Goal: Task Accomplishment & Management: Complete application form

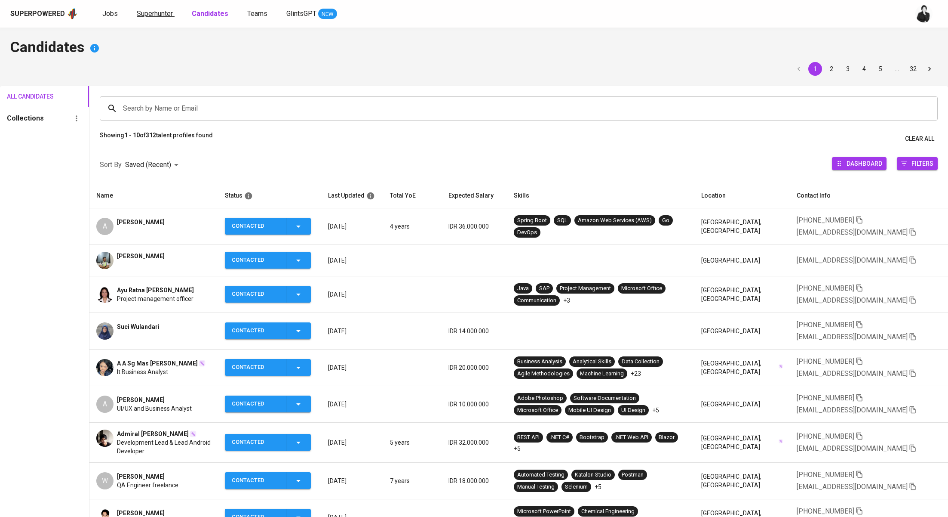
click at [164, 13] on span "Superhunter" at bounding box center [155, 13] width 36 height 8
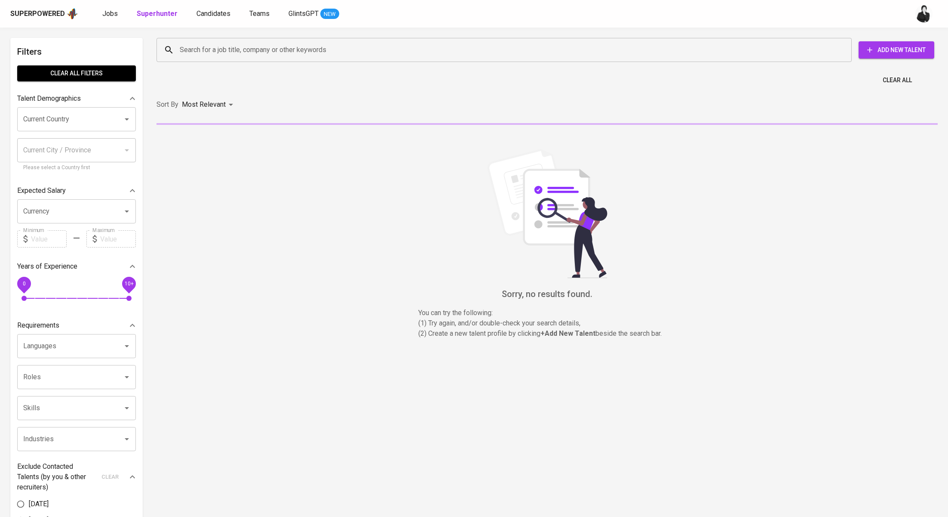
click at [272, 58] on input "Search for a job title, company or other keywords" at bounding box center [507, 50] width 658 height 16
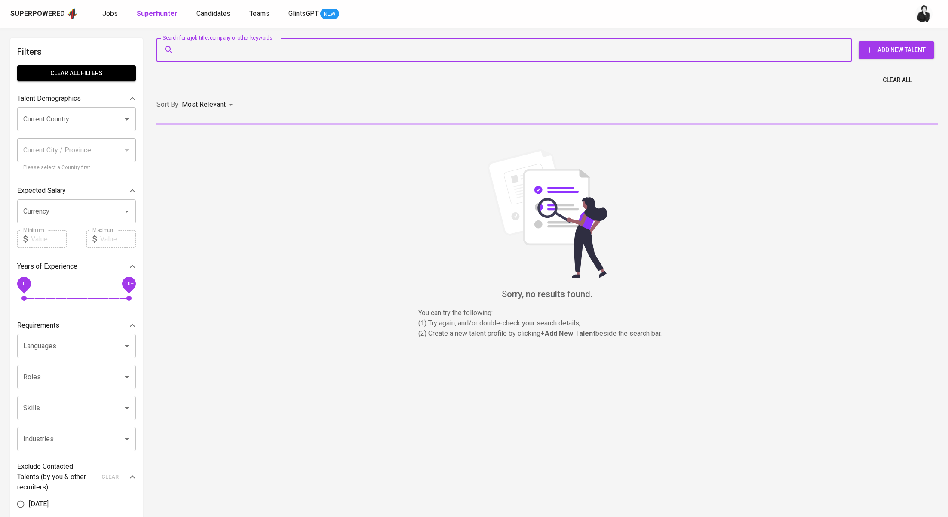
paste input "Bibu, semoga kerjaannya lancar yah, I only asked about it because I was shocked…"
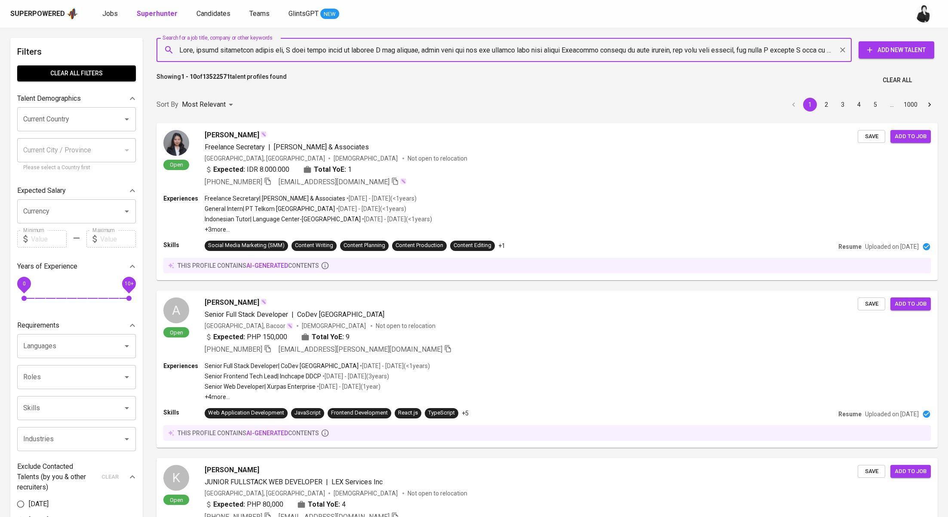
click at [369, 46] on input "Search for a job title, company or other keywords" at bounding box center [507, 50] width 658 height 16
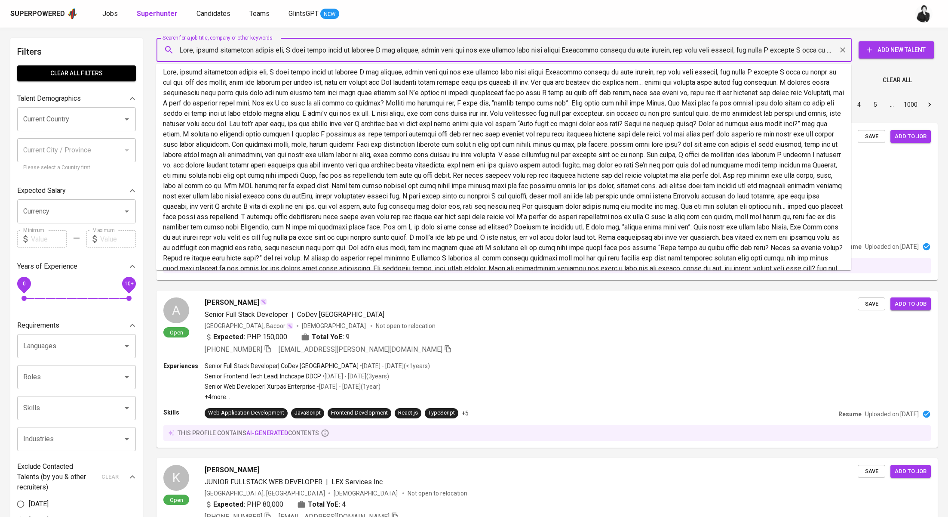
paste input "pradipta wistika pradipta.wistika@gmail.com"
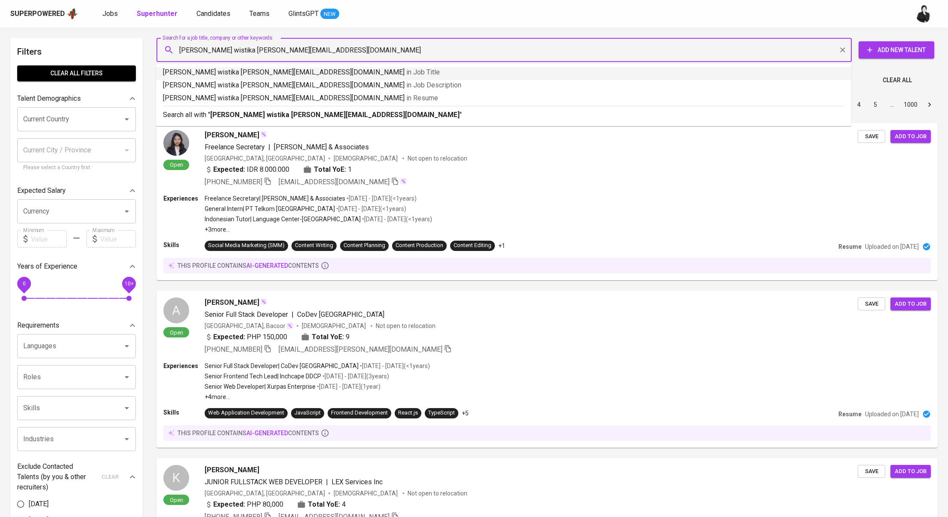
drag, startPoint x: 230, startPoint y: 48, endPoint x: 148, endPoint y: 47, distance: 81.7
type input "[PERSON_NAME][EMAIL_ADDRESS][DOMAIN_NAME]"
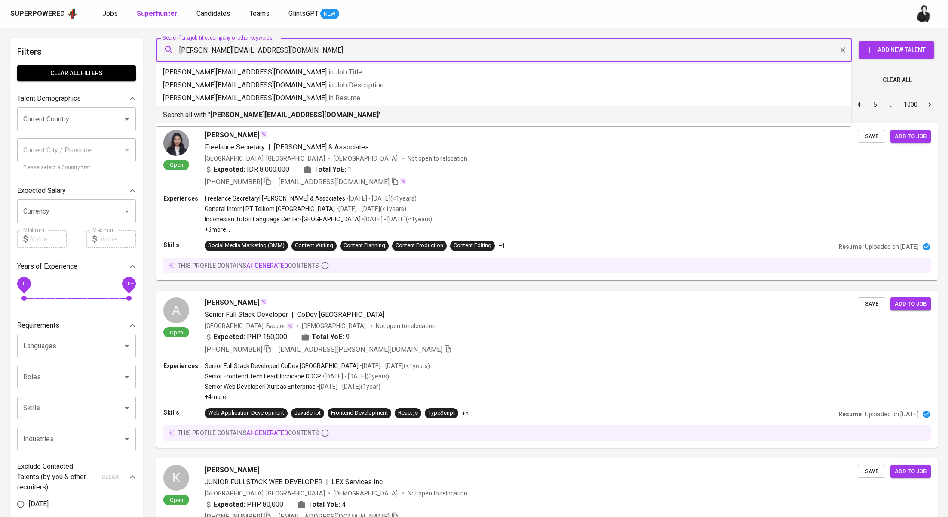
click at [224, 111] on b "[PERSON_NAME][EMAIL_ADDRESS][DOMAIN_NAME]" at bounding box center [294, 115] width 169 height 8
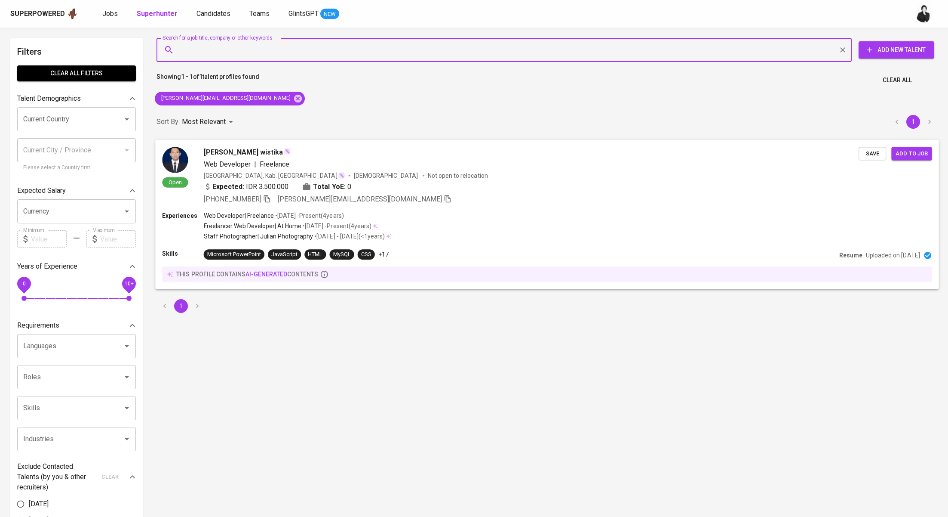
click at [283, 155] on div "[PERSON_NAME] wistika" at bounding box center [532, 152] width 656 height 10
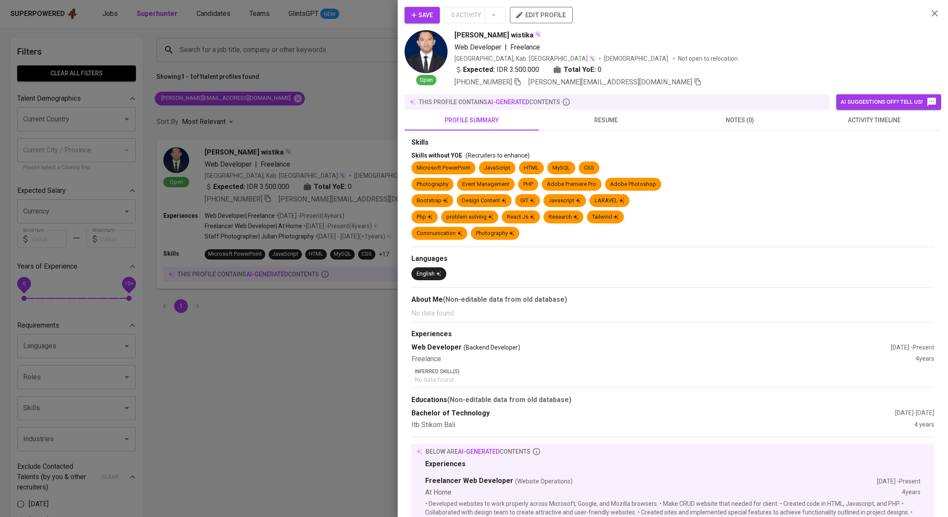
click at [859, 126] on button "activity timeline" at bounding box center [874, 120] width 134 height 21
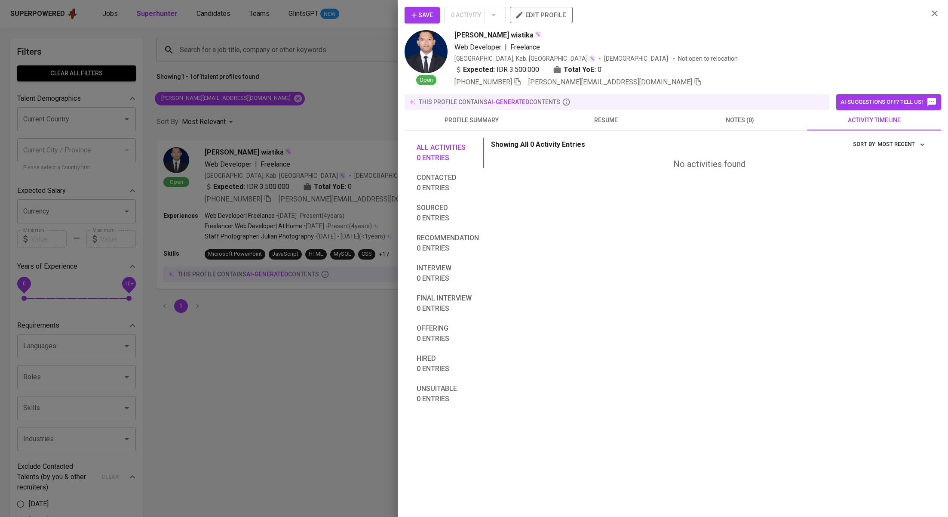
click at [426, 15] on span "Save" at bounding box center [423, 15] width 22 height 11
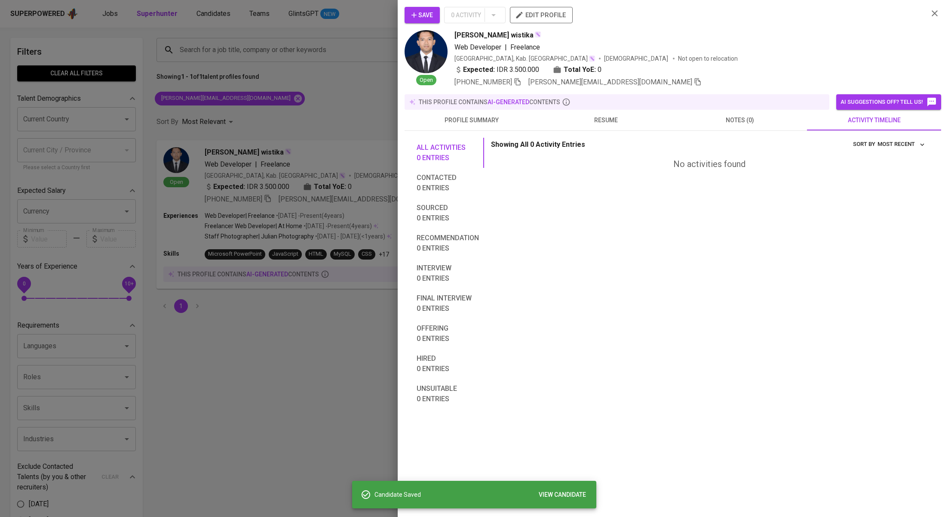
click at [288, 68] on div at bounding box center [474, 258] width 948 height 517
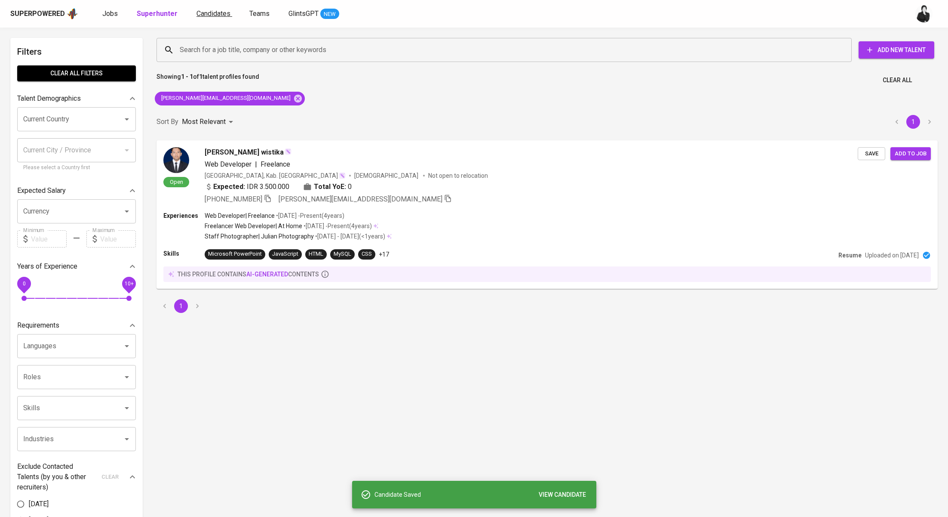
click at [219, 17] on span "Candidates" at bounding box center [214, 13] width 34 height 8
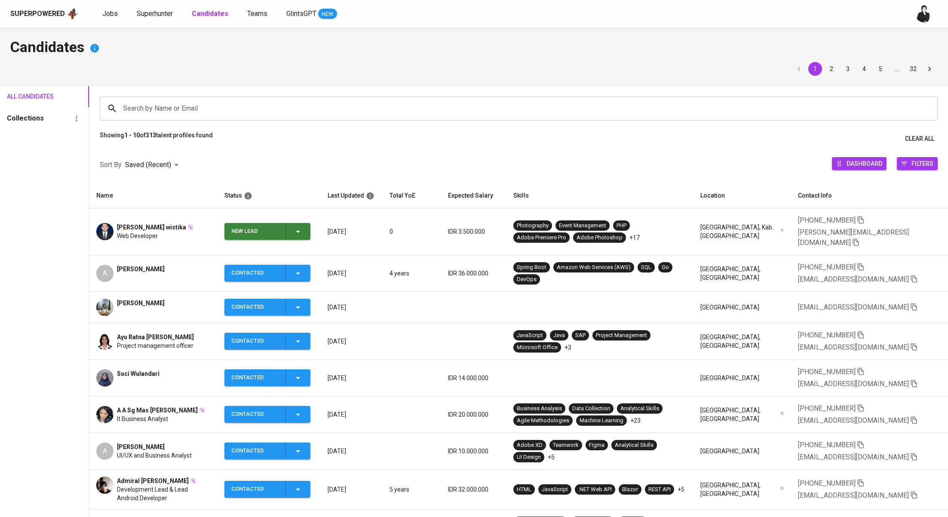
click at [300, 231] on icon "button" at bounding box center [298, 232] width 4 height 2
click at [287, 265] on li "Contacted" at bounding box center [271, 262] width 86 height 15
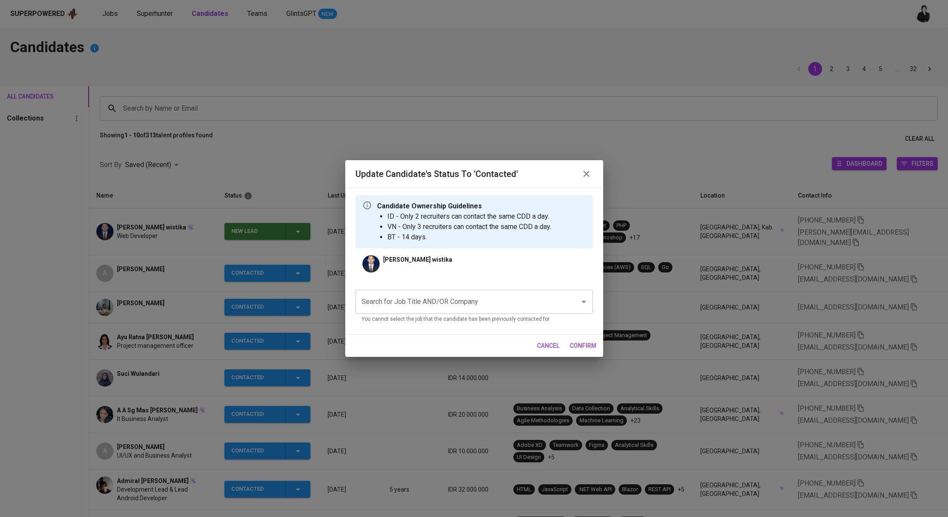
click at [474, 306] on input "Search for Job Title AND/OR Company" at bounding box center [463, 301] width 206 height 16
type input "a"
click at [497, 329] on li "Web Developer (Allied Container Group)" at bounding box center [474, 326] width 237 height 15
type input "web d"
click at [569, 345] on button "confirm" at bounding box center [583, 346] width 34 height 16
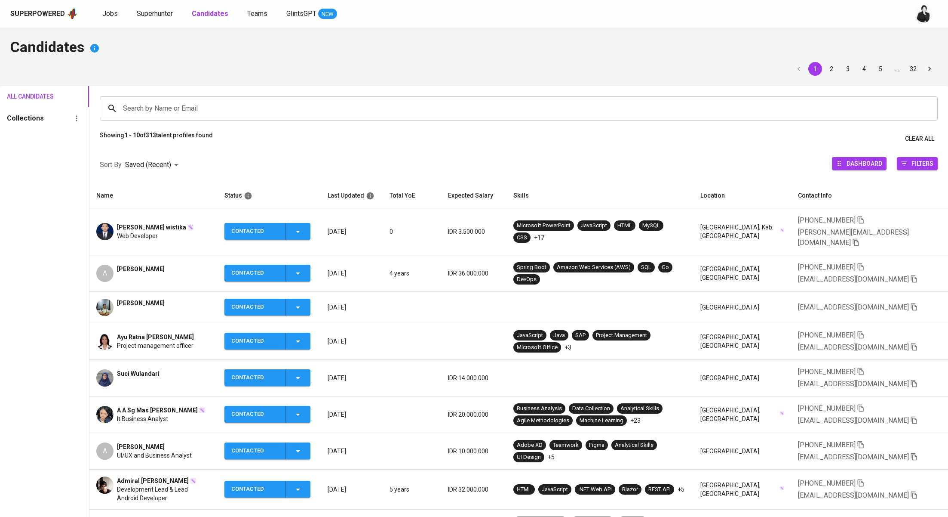
click at [150, 223] on span "[PERSON_NAME] wistika" at bounding box center [151, 227] width 69 height 9
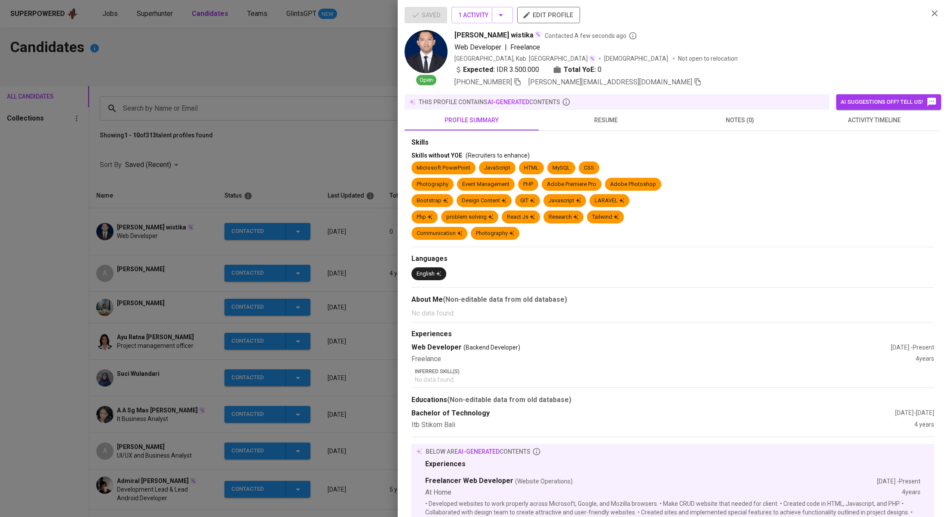
click at [694, 83] on icon "button" at bounding box center [698, 82] width 8 height 8
click at [210, 79] on div at bounding box center [474, 258] width 948 height 517
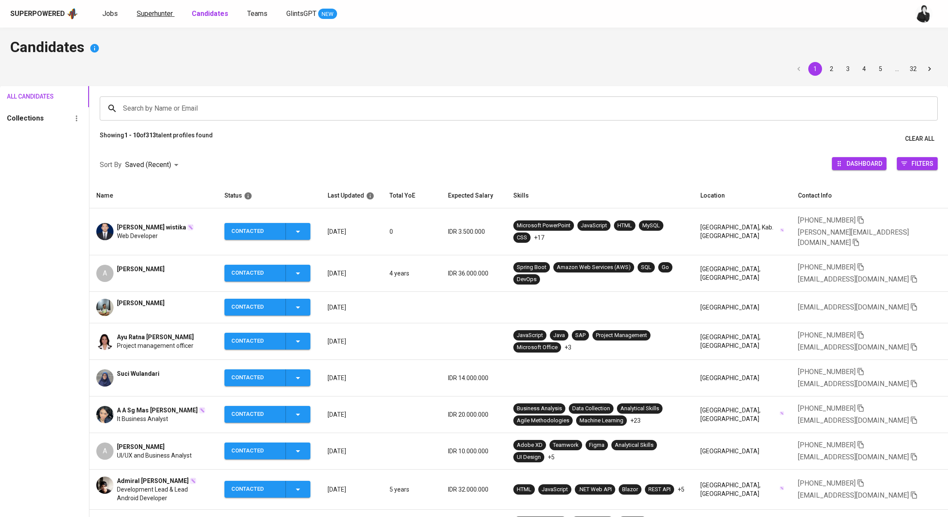
click at [154, 10] on span "Superhunter" at bounding box center [155, 13] width 36 height 8
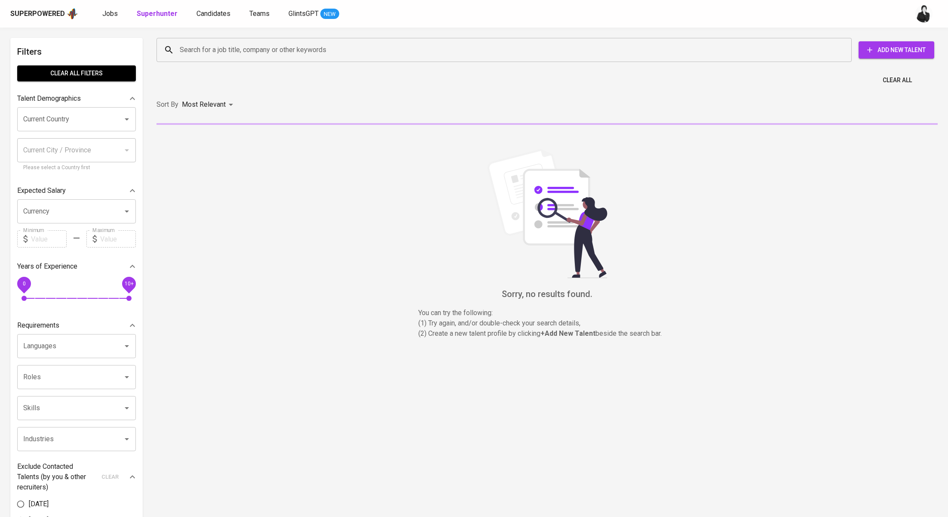
click at [366, 59] on div "Search for a job title, company or other keywords" at bounding box center [505, 50] width 696 height 24
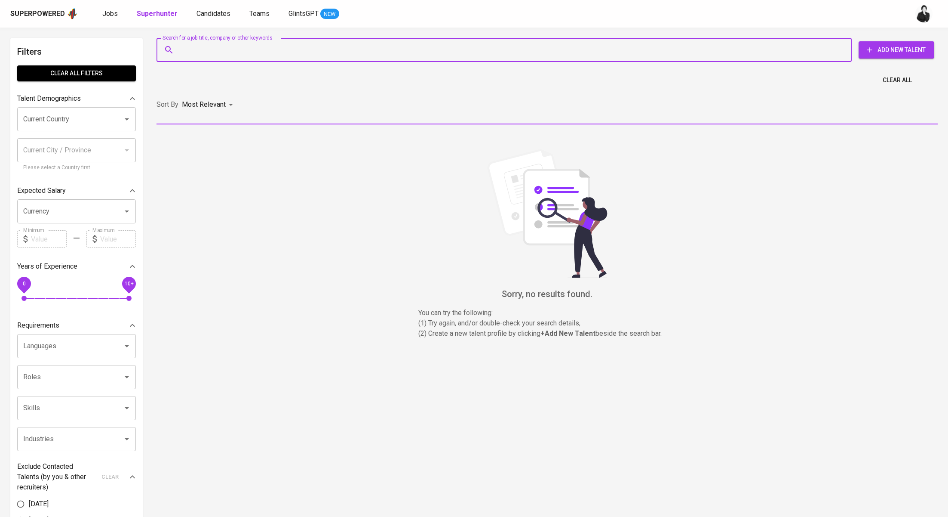
paste input "[PERSON_NAME][EMAIL_ADDRESS][DOMAIN_NAME]"
type input "[PERSON_NAME][EMAIL_ADDRESS][DOMAIN_NAME]"
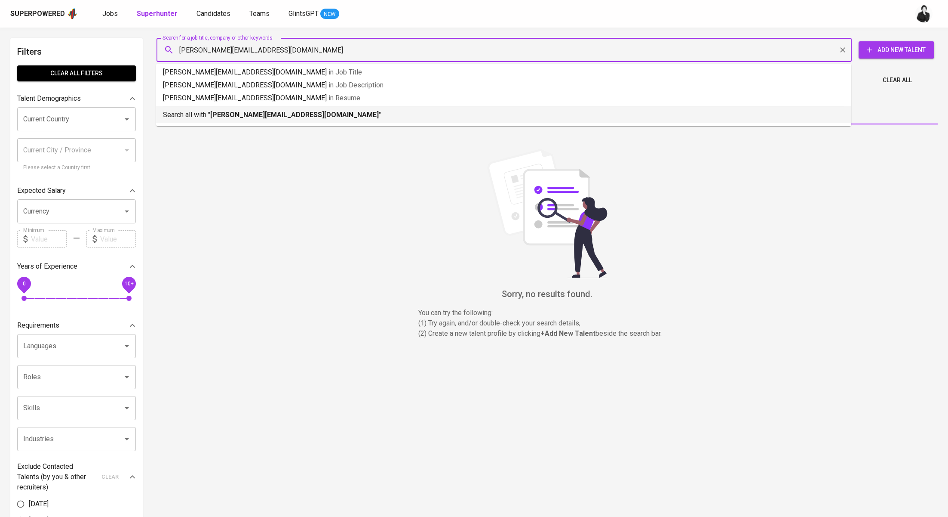
click at [346, 119] on p "Search all with " pradipta.wistika@gmail.com "" at bounding box center [504, 115] width 682 height 10
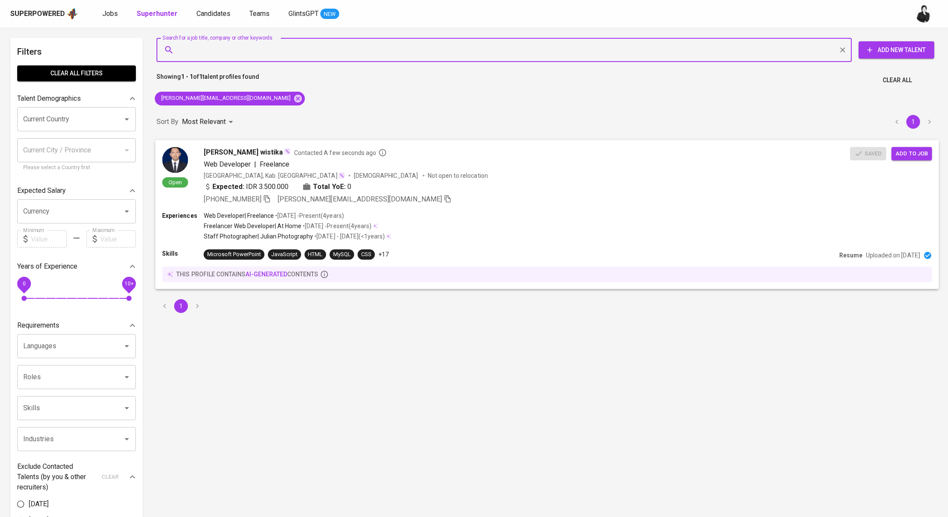
click at [920, 153] on span "Add to job" at bounding box center [912, 153] width 32 height 10
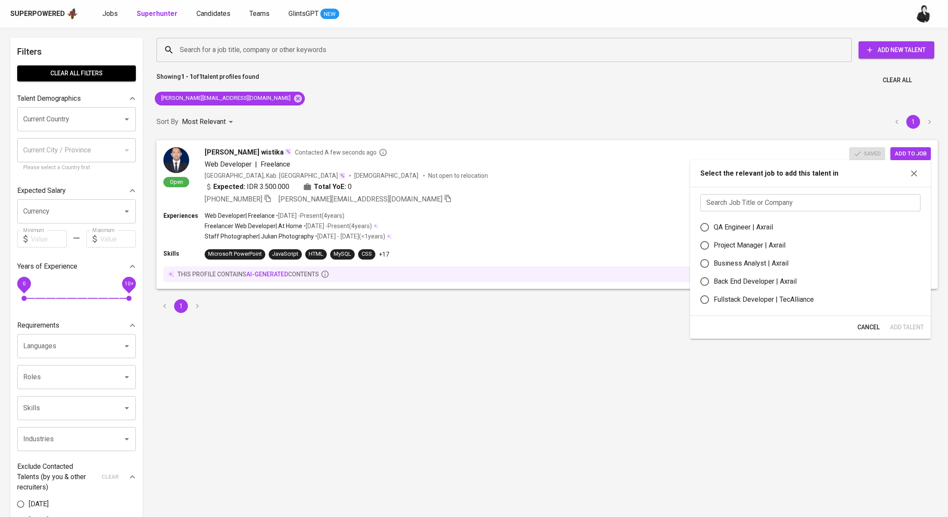
click at [832, 200] on input "text" at bounding box center [811, 202] width 220 height 17
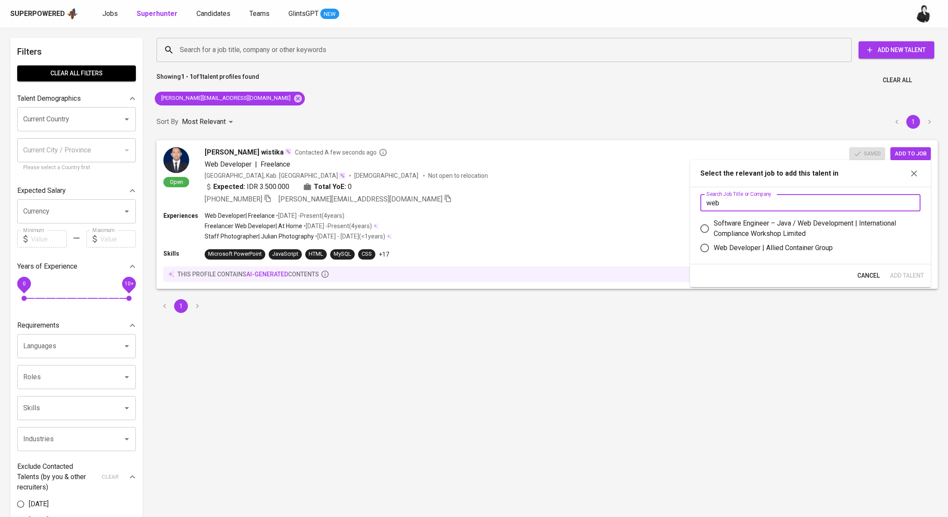
type input "web"
click at [825, 243] on div "Web Developer | Allied Container Group" at bounding box center [773, 248] width 119 height 10
click at [714, 242] on input "Web Developer | Allied Container Group" at bounding box center [705, 248] width 18 height 18
radio input "true"
click at [900, 272] on span "Add Talent" at bounding box center [907, 275] width 34 height 11
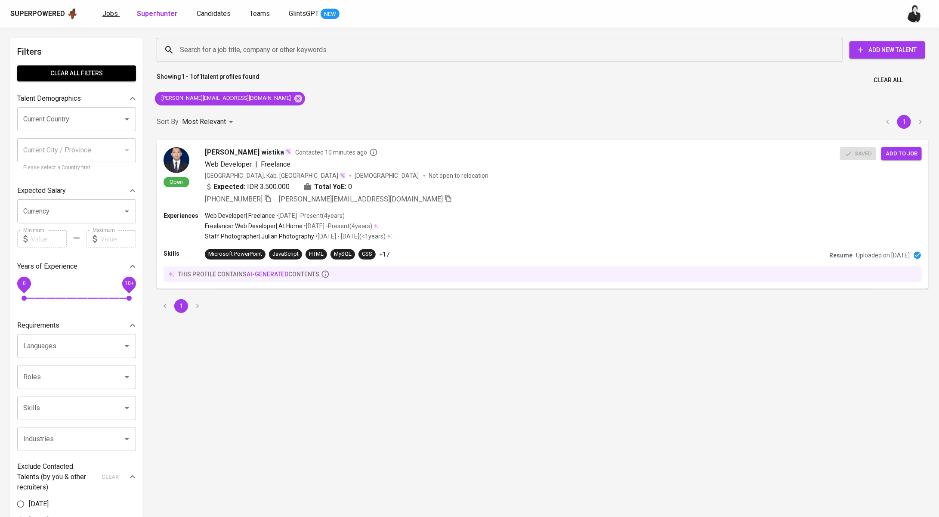
click at [107, 15] on span "Jobs" at bounding box center [109, 13] width 15 height 8
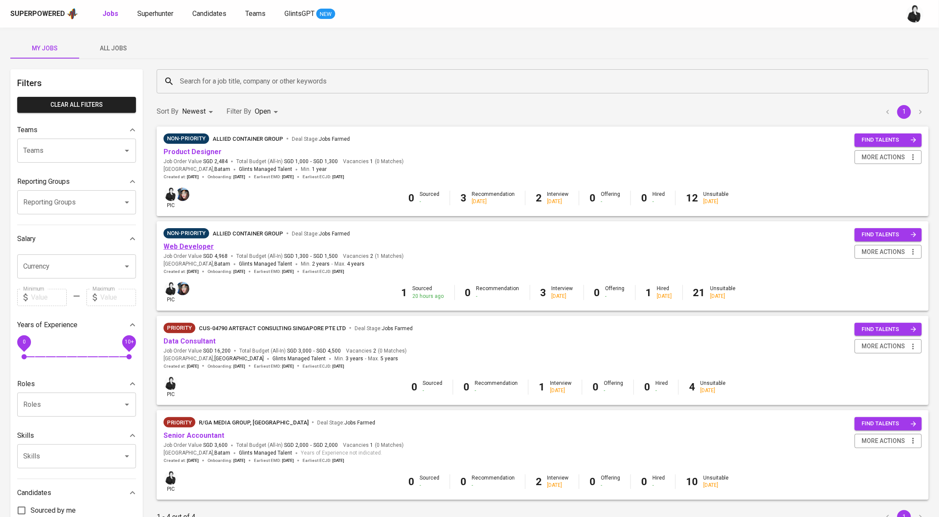
click at [199, 246] on link "Web Developer" at bounding box center [188, 246] width 50 height 8
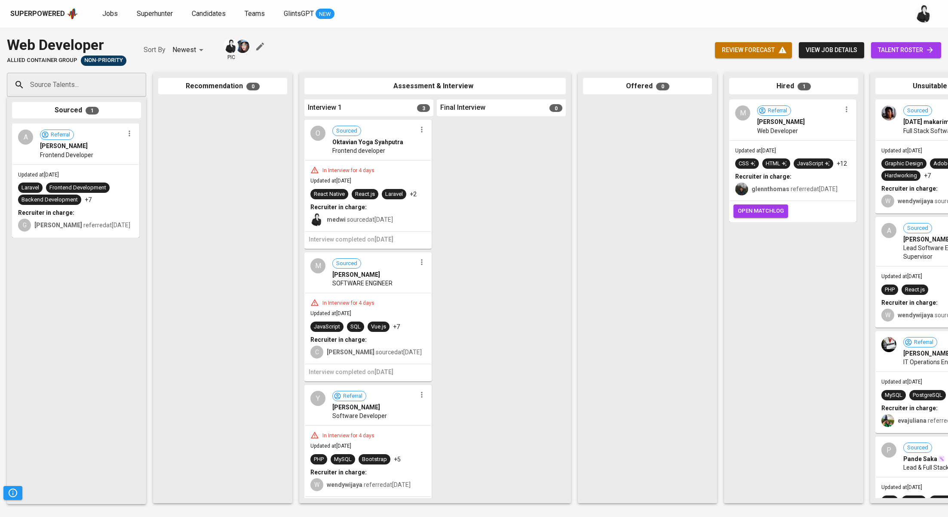
click at [926, 48] on icon at bounding box center [930, 50] width 9 height 9
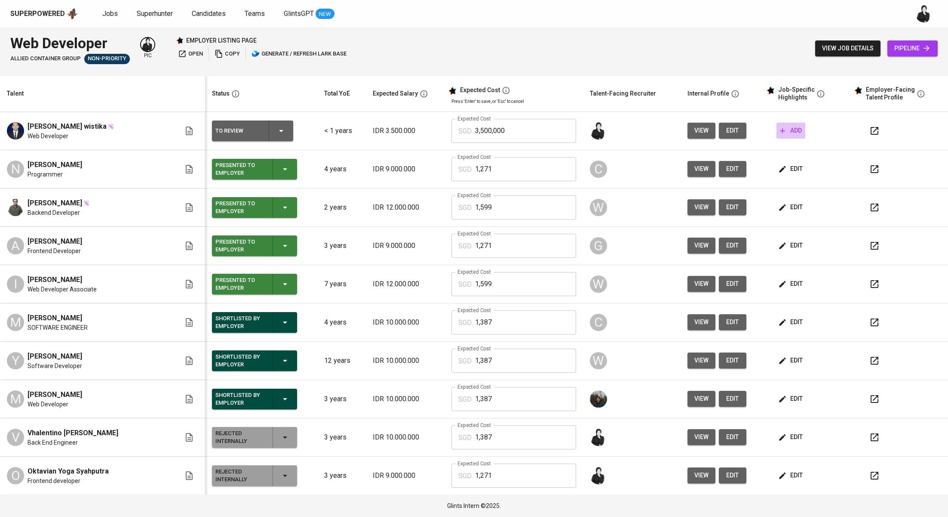
click at [786, 129] on span "add" at bounding box center [791, 130] width 22 height 11
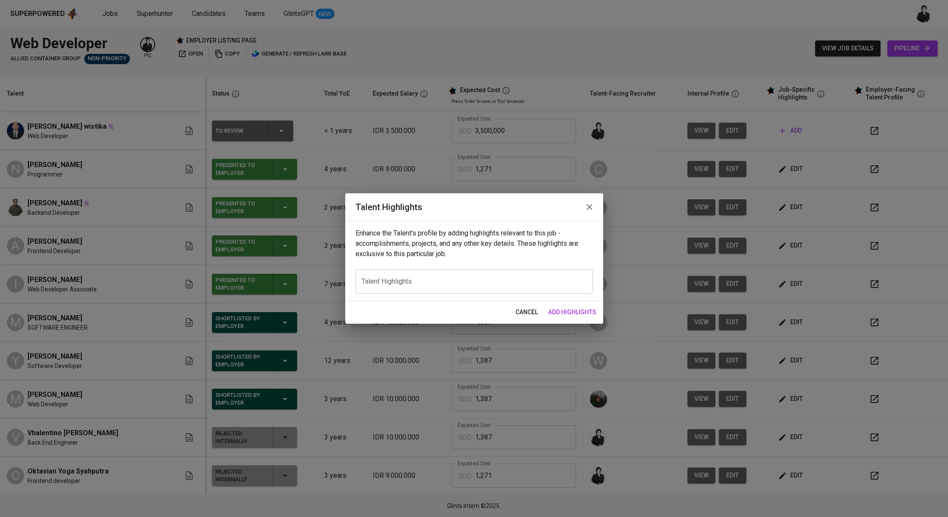
drag, startPoint x: 591, startPoint y: 210, endPoint x: 671, endPoint y: 184, distance: 84.1
click at [590, 210] on icon "button" at bounding box center [590, 207] width 10 height 10
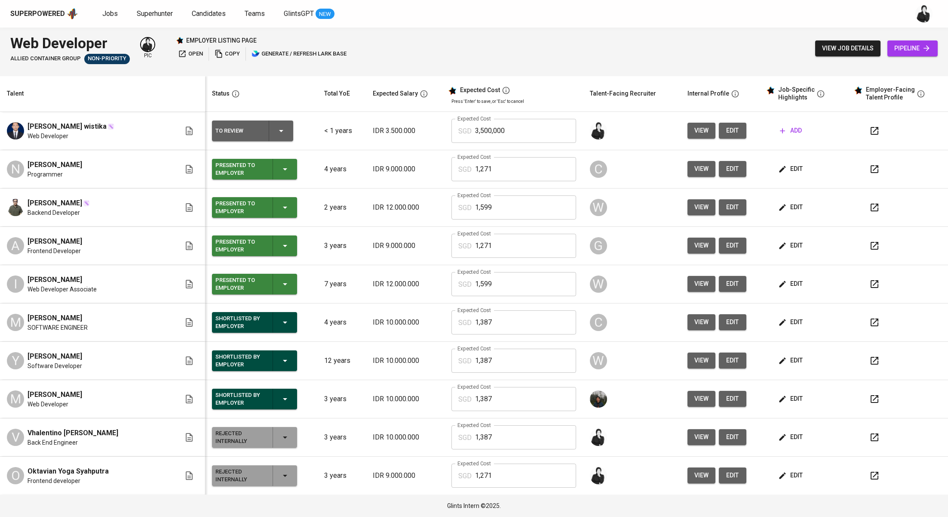
click at [726, 131] on span "edit" at bounding box center [733, 130] width 14 height 11
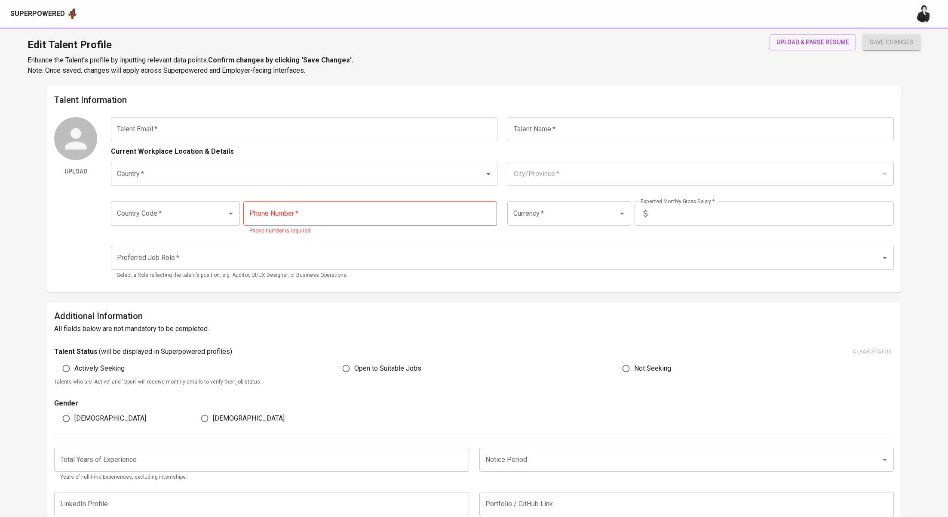
type input "[PERSON_NAME][EMAIL_ADDRESS][DOMAIN_NAME]"
type input "[PERSON_NAME] wistika"
type input "[GEOGRAPHIC_DATA]"
type input "Denpasar, Bali"
type input "+62"
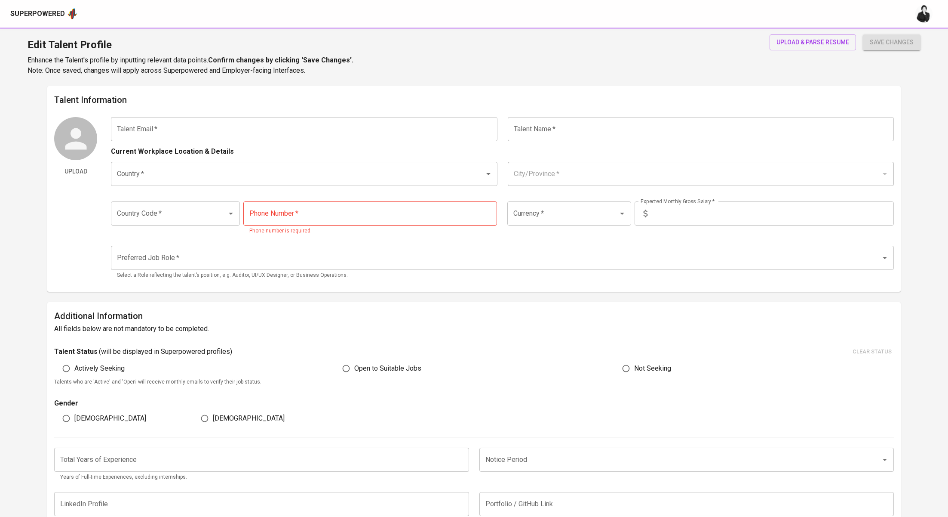
type input "877-6178-9873"
type input "IDR"
radio input "true"
type input "0"
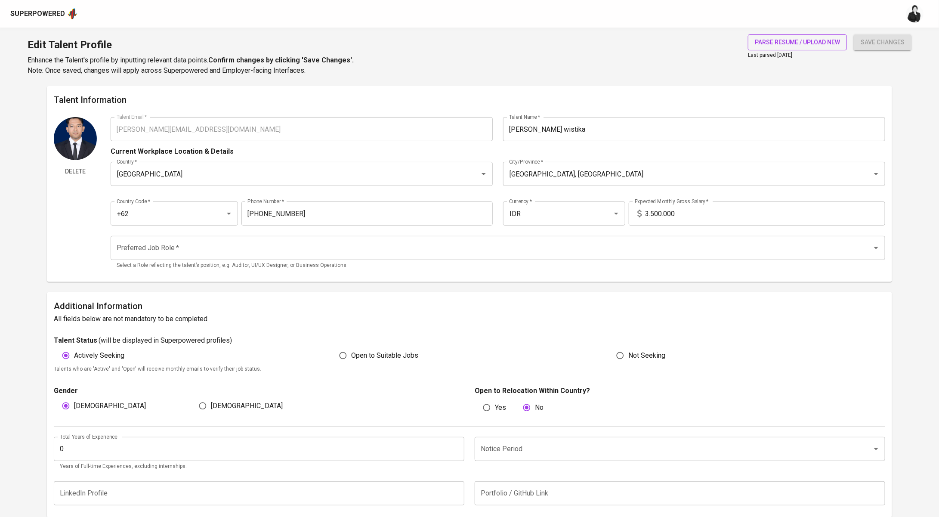
click at [757, 41] on span "parse resume / upload new" at bounding box center [796, 42] width 85 height 11
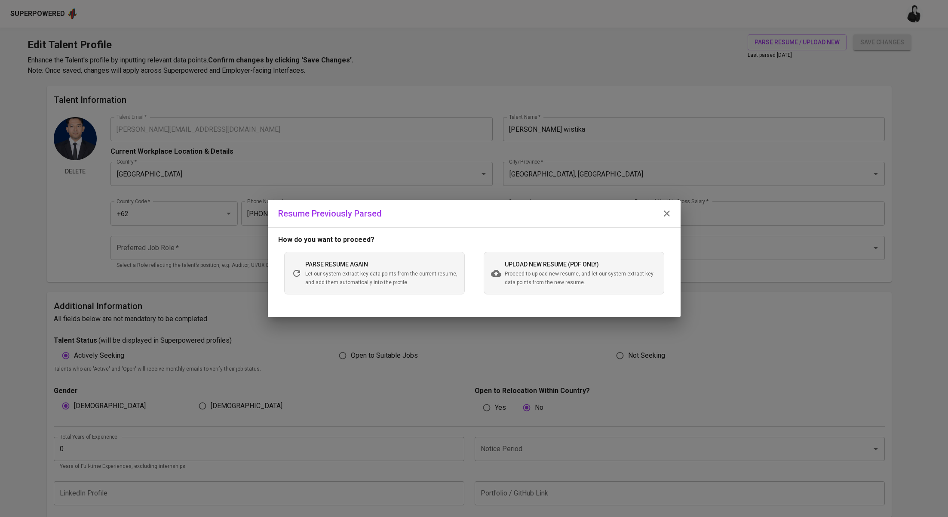
click at [513, 277] on span "Proceed to upload new resume, and let our system extract key data points from t…" at bounding box center [581, 278] width 152 height 17
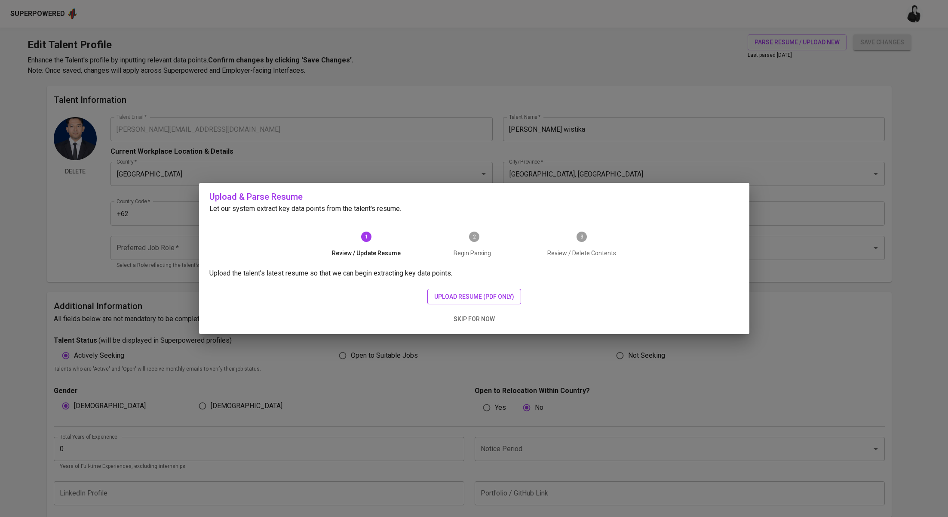
click at [498, 294] on span "upload resume (pdf only)" at bounding box center [474, 296] width 80 height 11
click at [452, 292] on span "upload resume (pdf only)" at bounding box center [474, 296] width 80 height 11
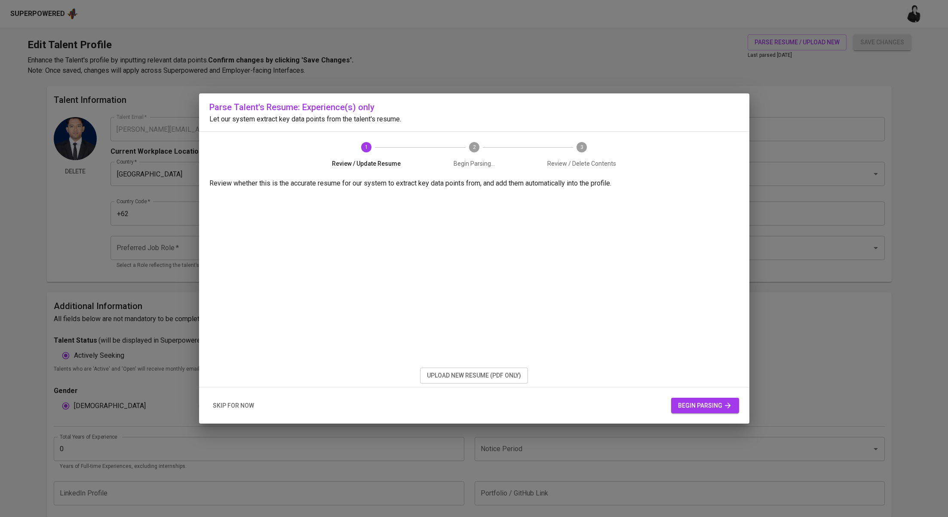
click at [689, 408] on span "begin parsing" at bounding box center [705, 405] width 54 height 11
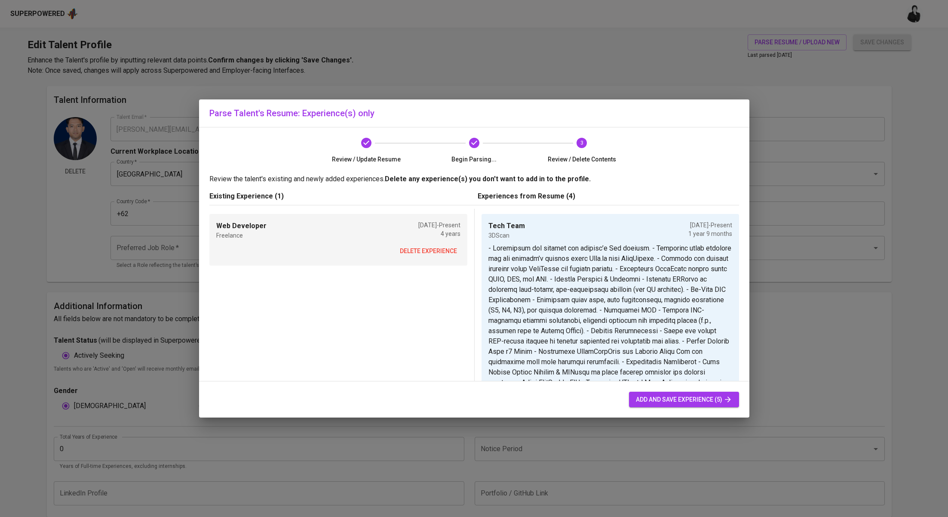
drag, startPoint x: 408, startPoint y: 247, endPoint x: 516, endPoint y: 282, distance: 113.6
click at [408, 247] on span "delete experience" at bounding box center [428, 251] width 57 height 11
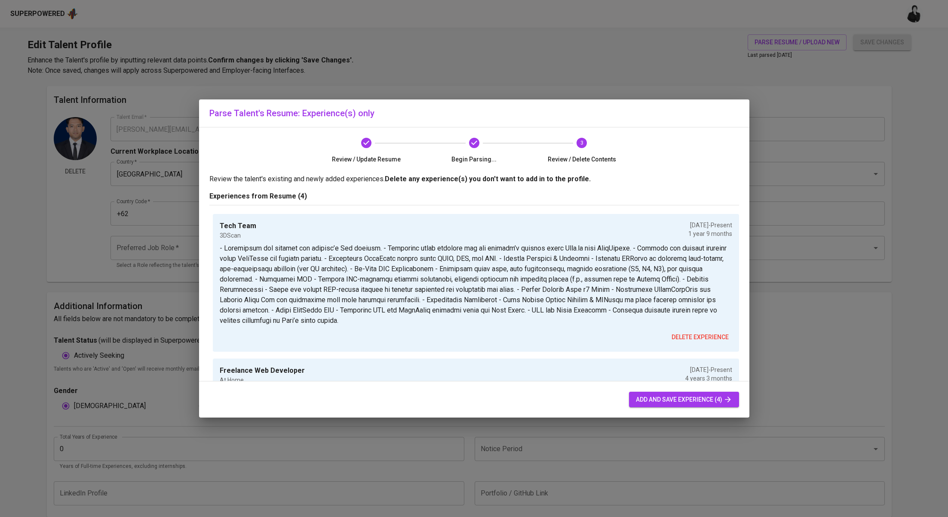
click at [705, 398] on span "add and save experience (4)" at bounding box center [684, 399] width 96 height 11
type input "Tech Team"
type input "3DScan"
type input "01/01/2024"
type textarea "- Maintained and updated the company’s Wix website. - Developed small features …"
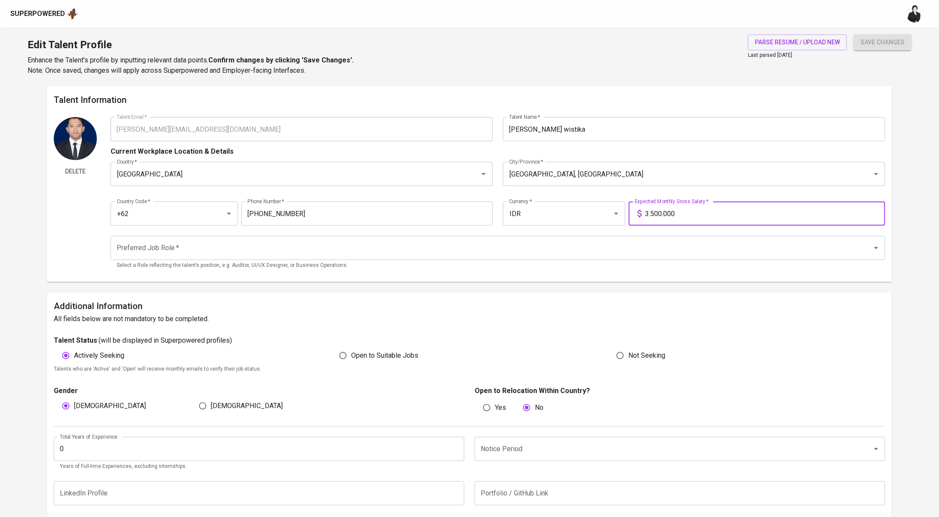
drag, startPoint x: 688, startPoint y: 212, endPoint x: 634, endPoint y: 212, distance: 53.3
click at [634, 212] on div "3.500.000 Expected Monthly Gross Salary *" at bounding box center [756, 213] width 256 height 24
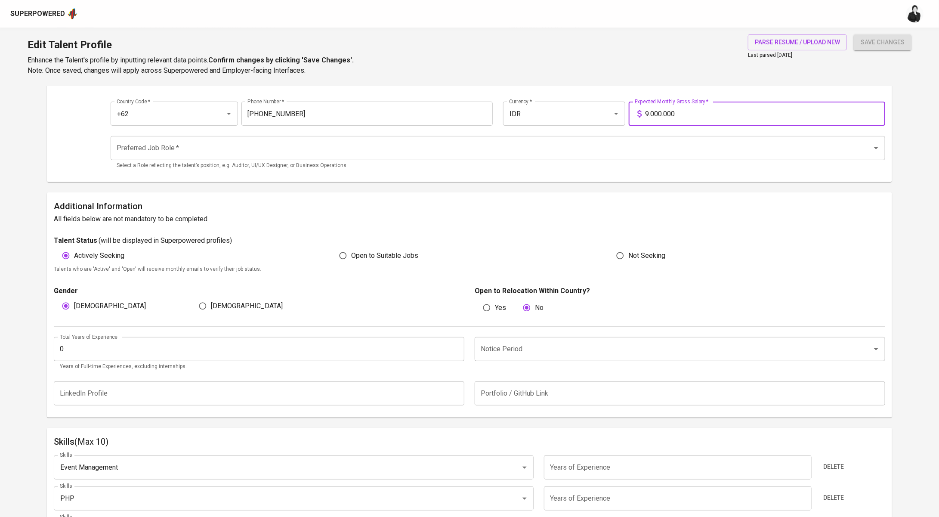
scroll to position [107, 0]
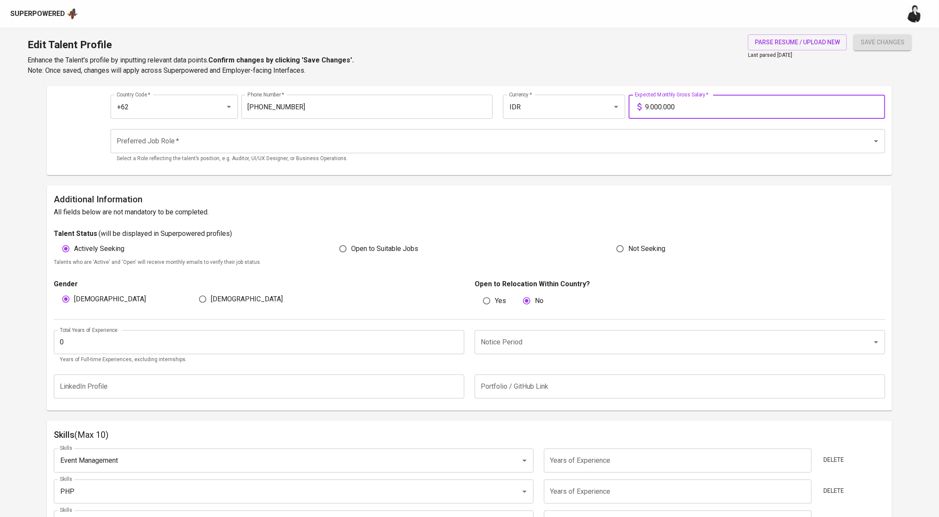
type input "9.000.000"
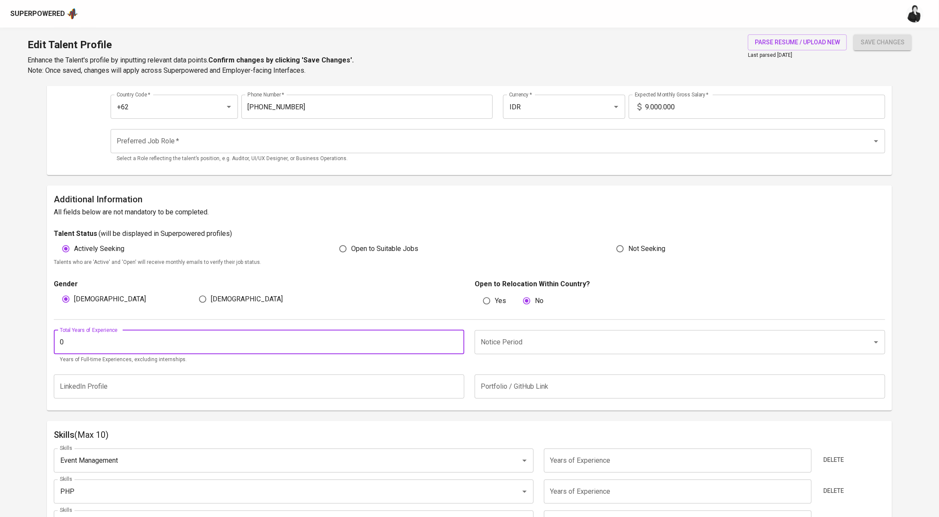
drag, startPoint x: 153, startPoint y: 344, endPoint x: 39, endPoint y: 343, distance: 114.0
type input "2"
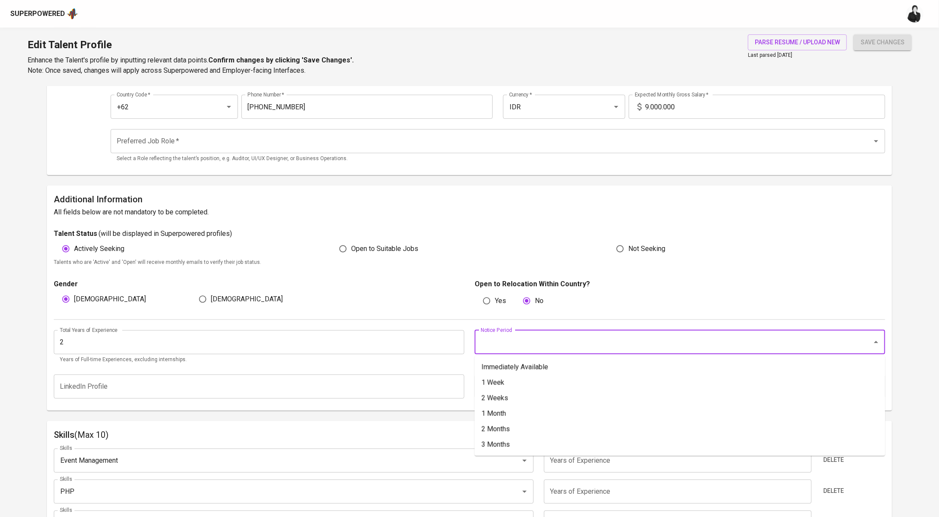
click at [688, 344] on input "Notice Period" at bounding box center [667, 342] width 379 height 16
click at [566, 410] on li "1 Month" at bounding box center [679, 413] width 410 height 15
type input "1 Month"
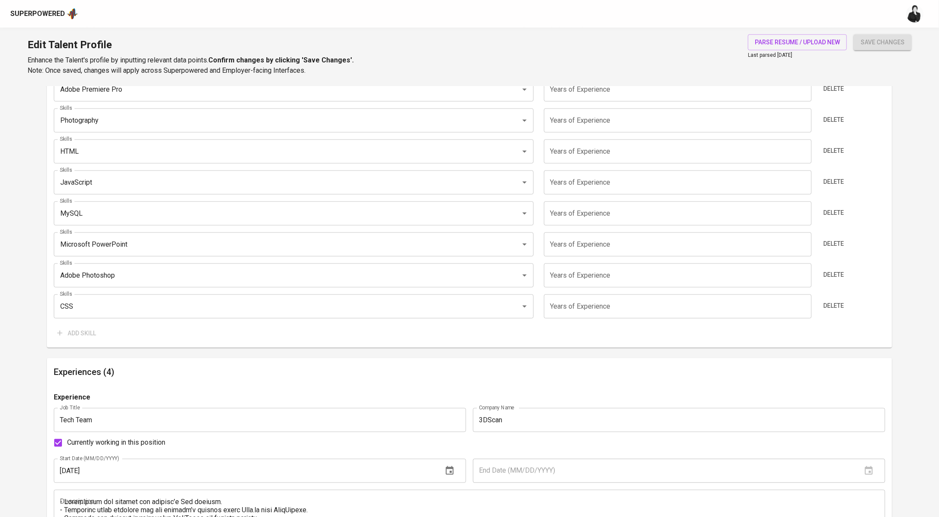
scroll to position [545, 0]
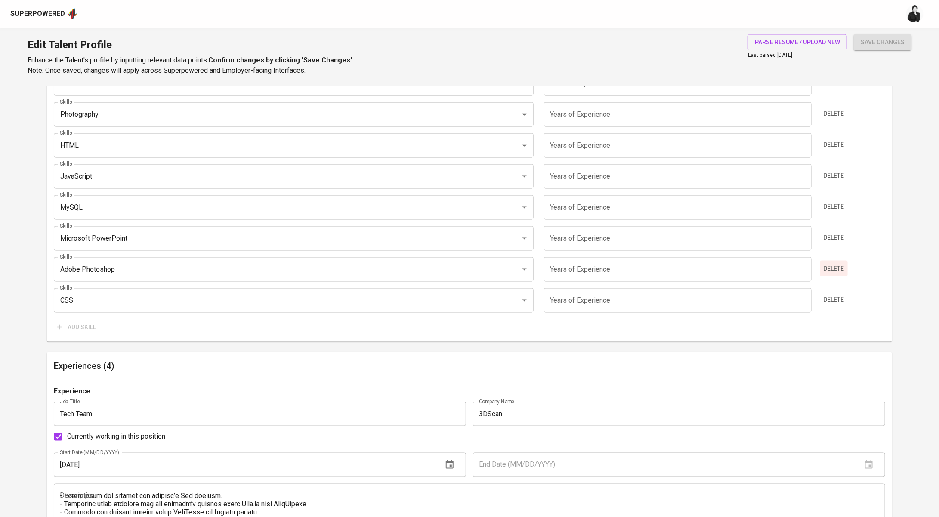
click at [833, 270] on span "Delete" at bounding box center [833, 268] width 21 height 11
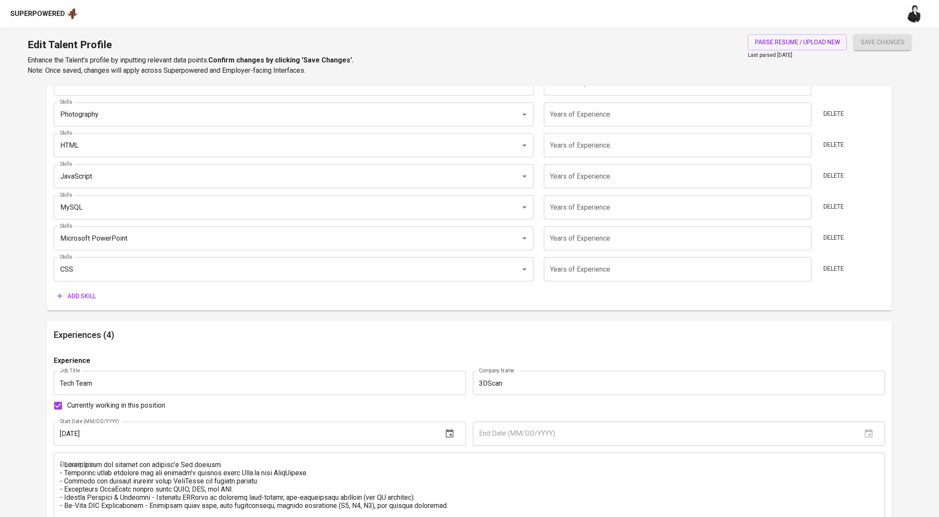
click at [74, 292] on span "Add skill" at bounding box center [76, 296] width 39 height 11
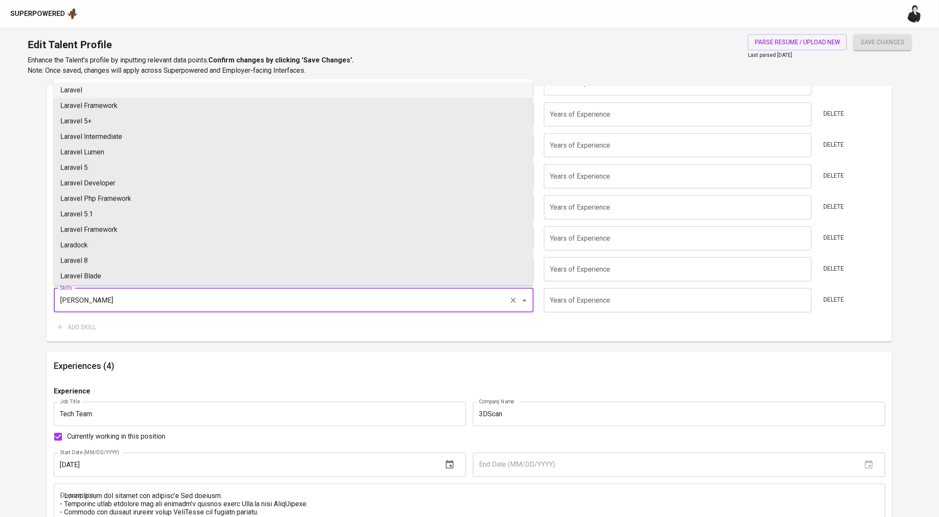
click at [114, 93] on li "Laravel" at bounding box center [293, 90] width 480 height 15
type input "Laravel"
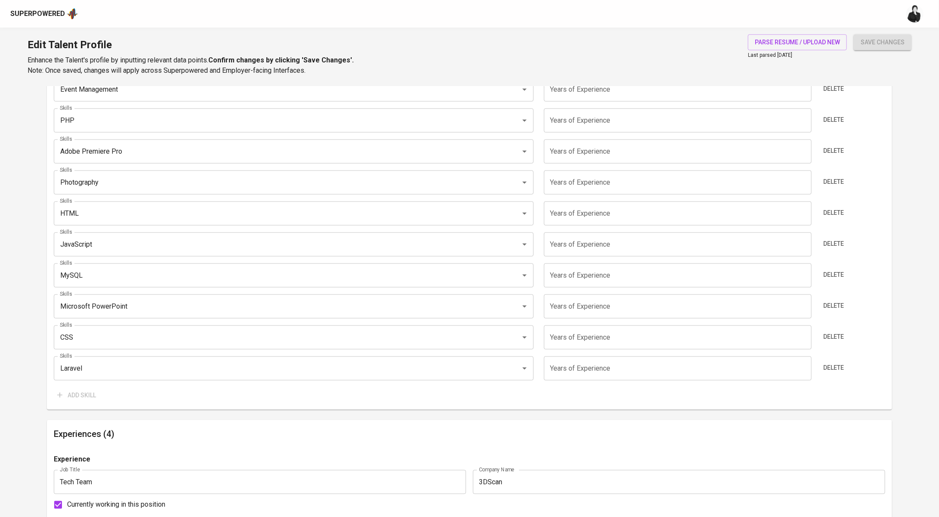
scroll to position [314, 0]
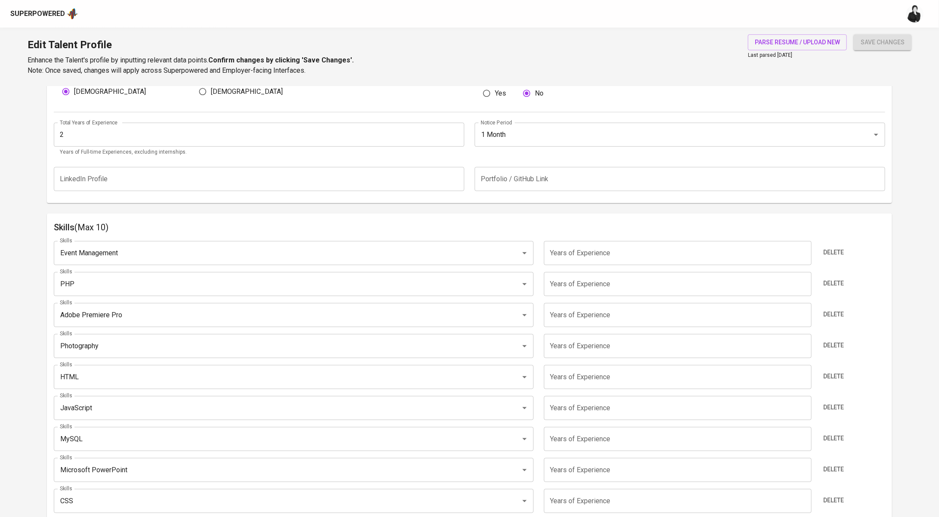
click at [622, 253] on input "number" at bounding box center [678, 253] width 268 height 24
type input "2"
type input "3"
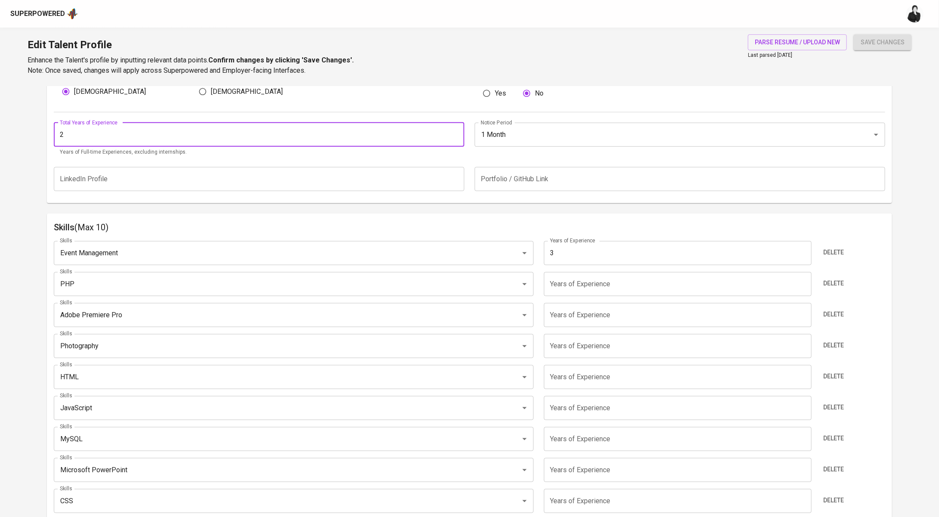
drag, startPoint x: 83, startPoint y: 135, endPoint x: 39, endPoint y: 135, distance: 43.9
type input "3"
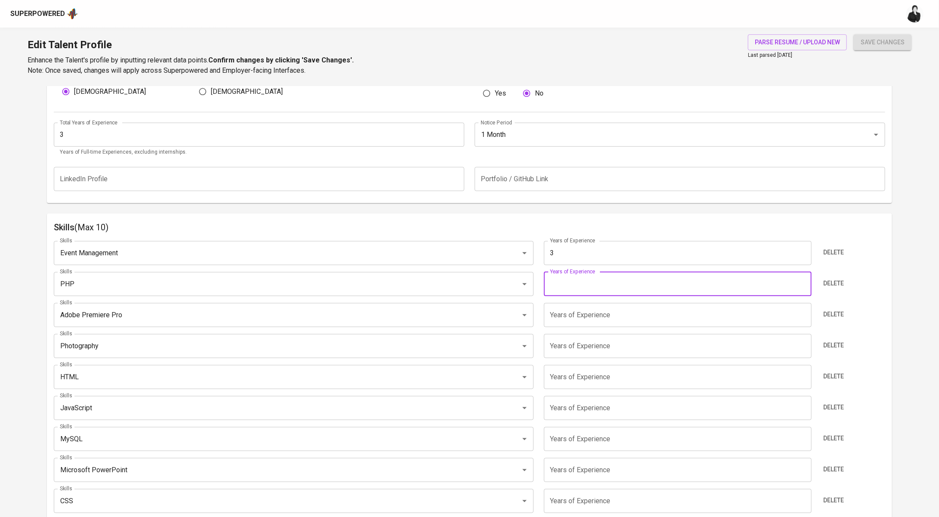
click at [604, 283] on input "number" at bounding box center [678, 284] width 268 height 24
type input "3"
click at [614, 316] on input "number" at bounding box center [678, 315] width 268 height 24
type input "3"
click at [619, 348] on input "number" at bounding box center [678, 346] width 268 height 24
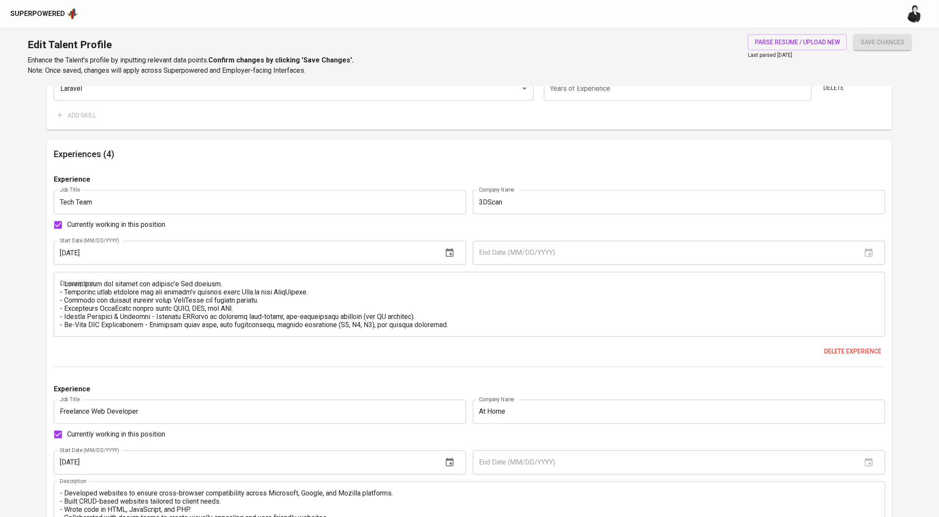
scroll to position [304, 0]
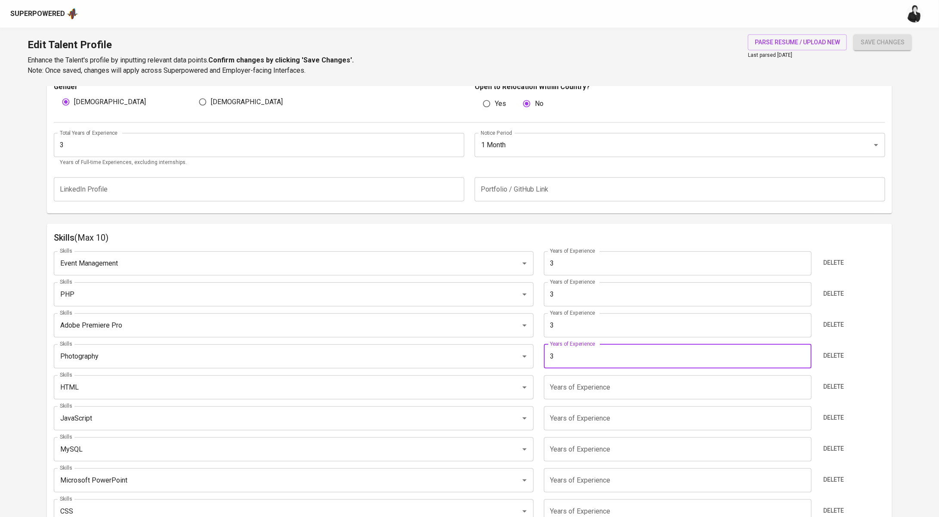
type input "3"
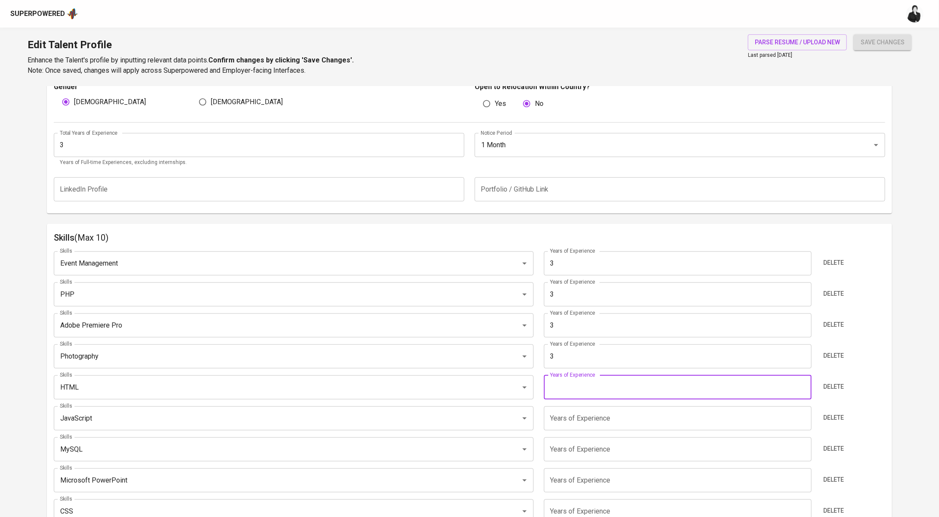
drag, startPoint x: 589, startPoint y: 382, endPoint x: 591, endPoint y: 376, distance: 5.4
click at [589, 382] on input "number" at bounding box center [678, 387] width 268 height 24
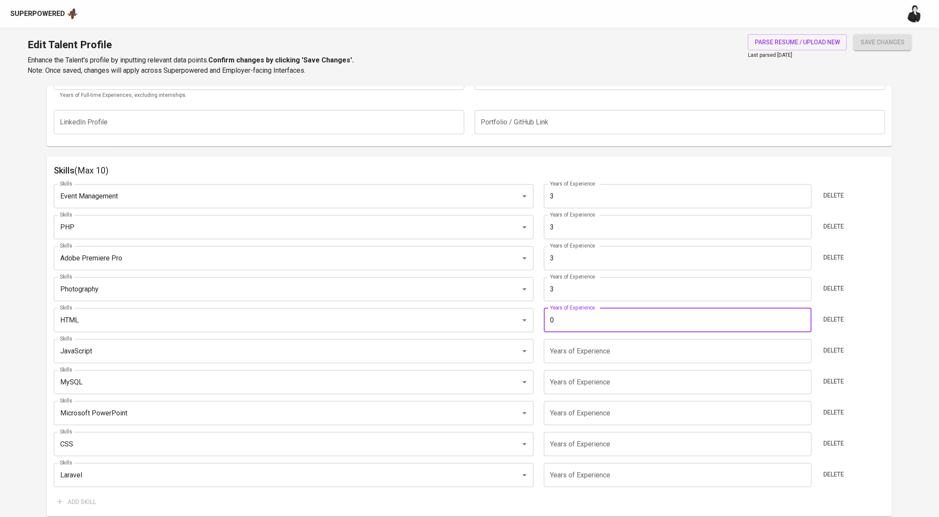
scroll to position [372, 0]
type input "0"
click at [595, 359] on input "number" at bounding box center [678, 350] width 268 height 24
type input "3"
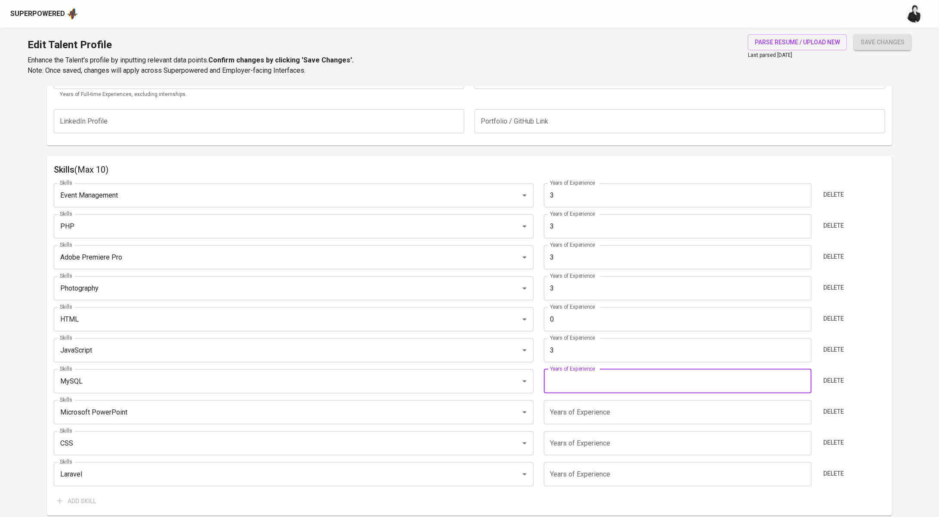
click at [597, 382] on input "number" at bounding box center [678, 381] width 268 height 24
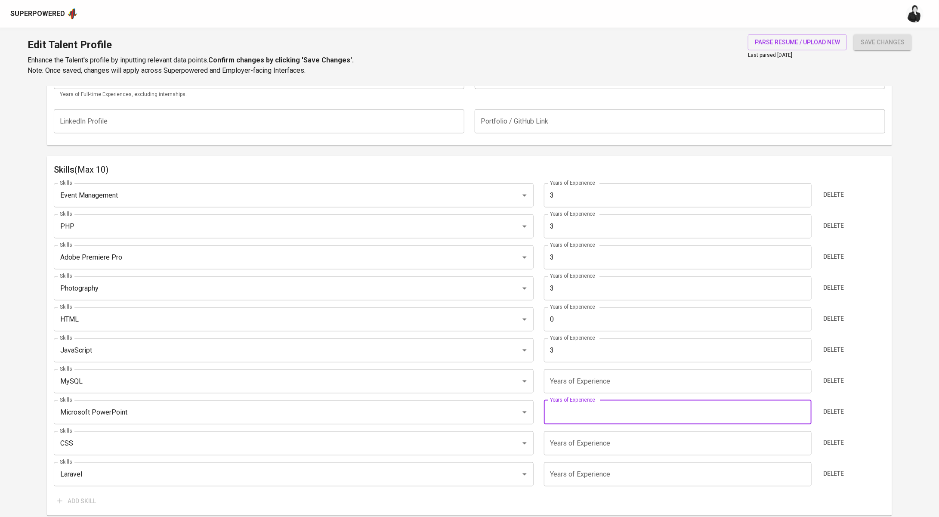
click at [600, 406] on input "number" at bounding box center [678, 412] width 268 height 24
click at [606, 379] on input "number" at bounding box center [678, 381] width 268 height 24
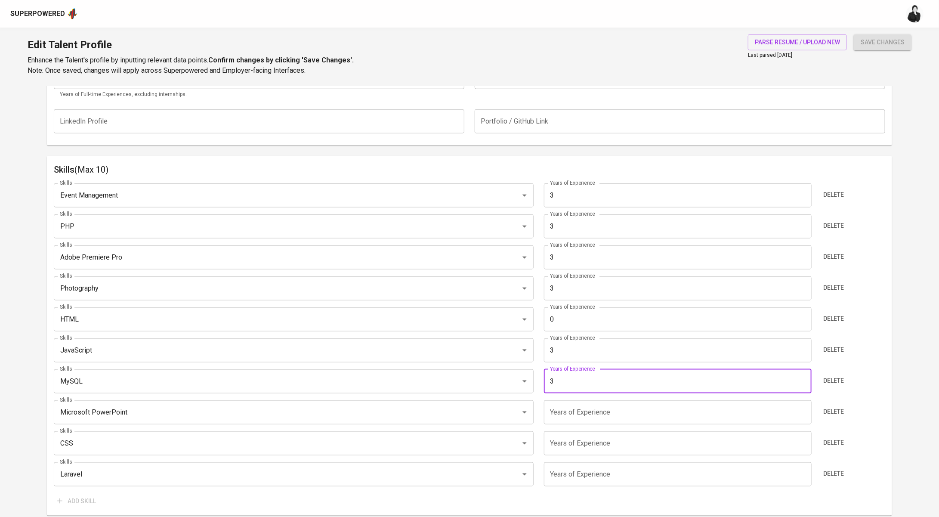
type input "3"
click at [603, 406] on input "number" at bounding box center [678, 412] width 268 height 24
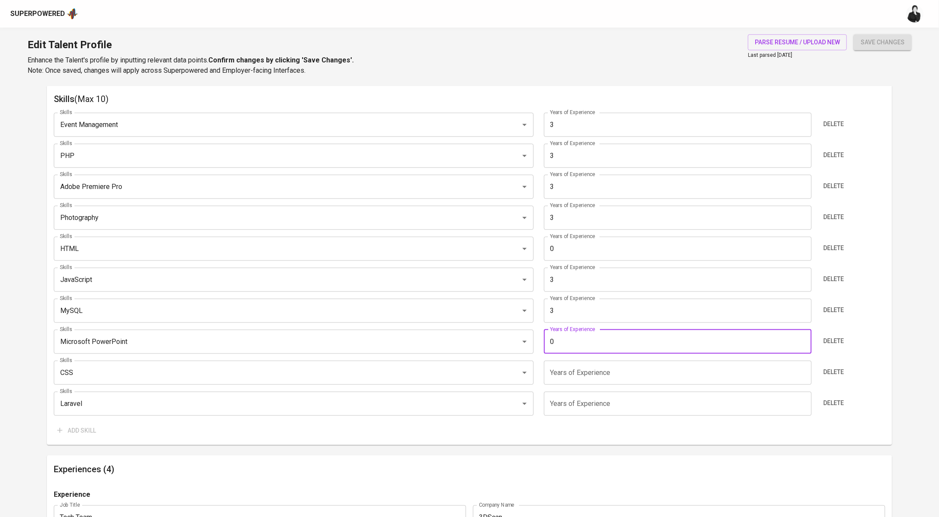
scroll to position [448, 0]
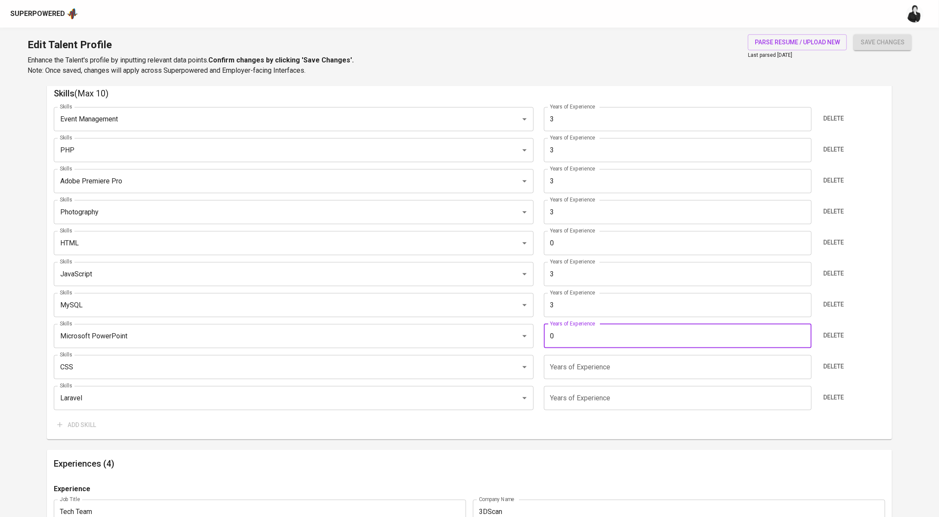
type input "0"
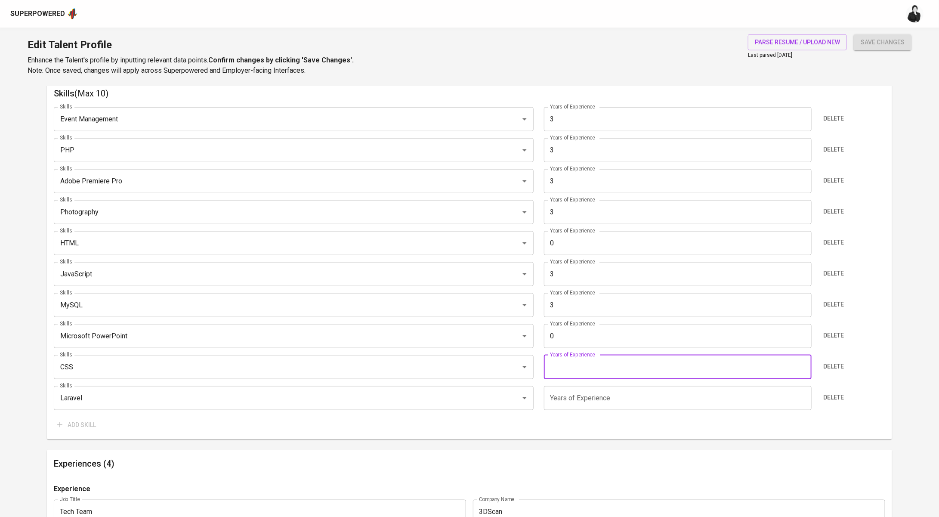
click at [610, 372] on input "number" at bounding box center [678, 367] width 268 height 24
type input "3"
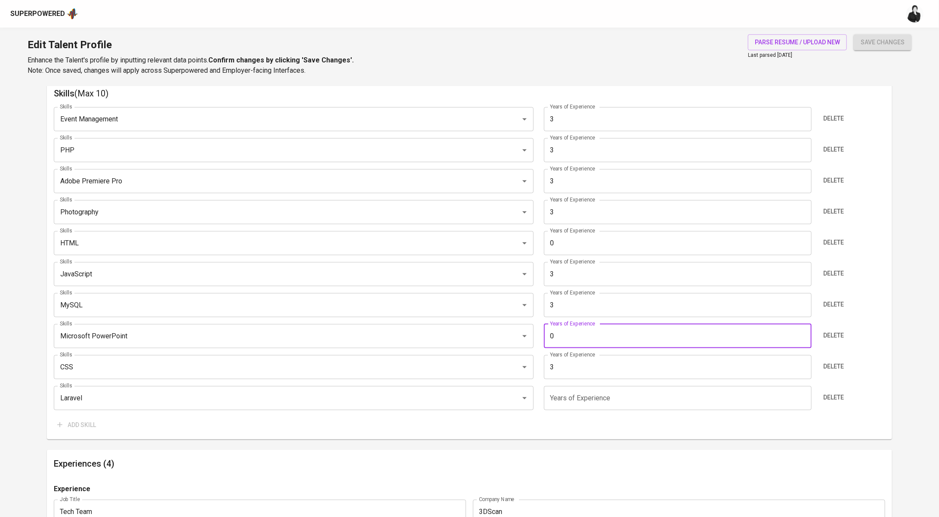
click at [596, 338] on input "0" at bounding box center [678, 336] width 268 height 24
type input "3"
click at [615, 400] on input "number" at bounding box center [678, 398] width 268 height 24
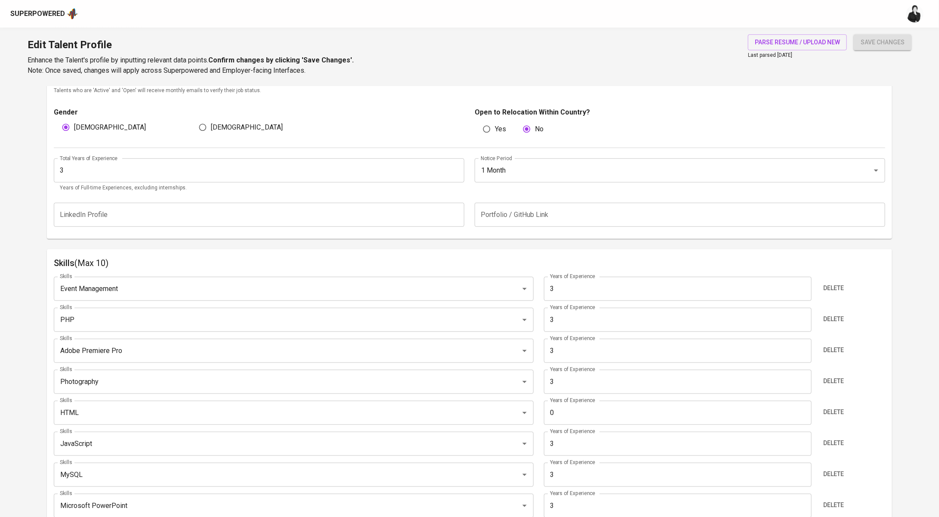
scroll to position [276, 0]
type input "3"
click at [865, 40] on span "save changes" at bounding box center [882, 42] width 44 height 11
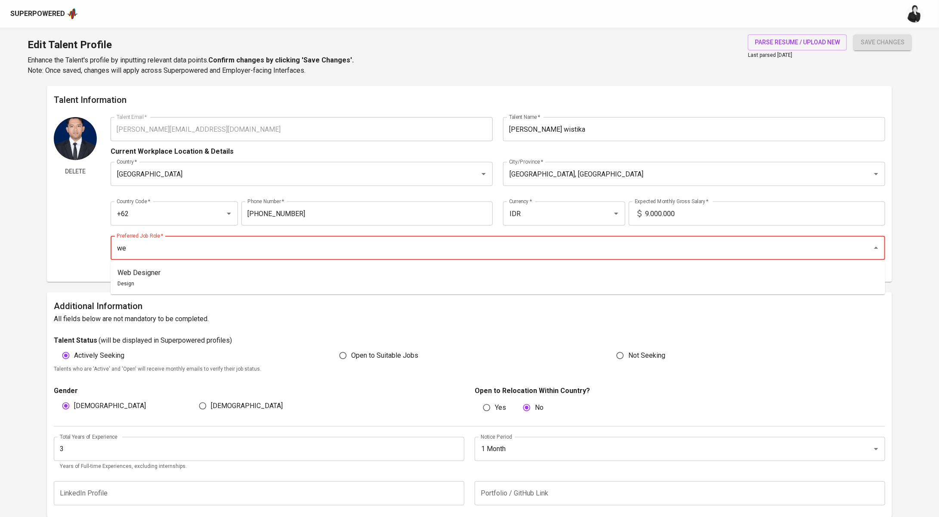
type input "w"
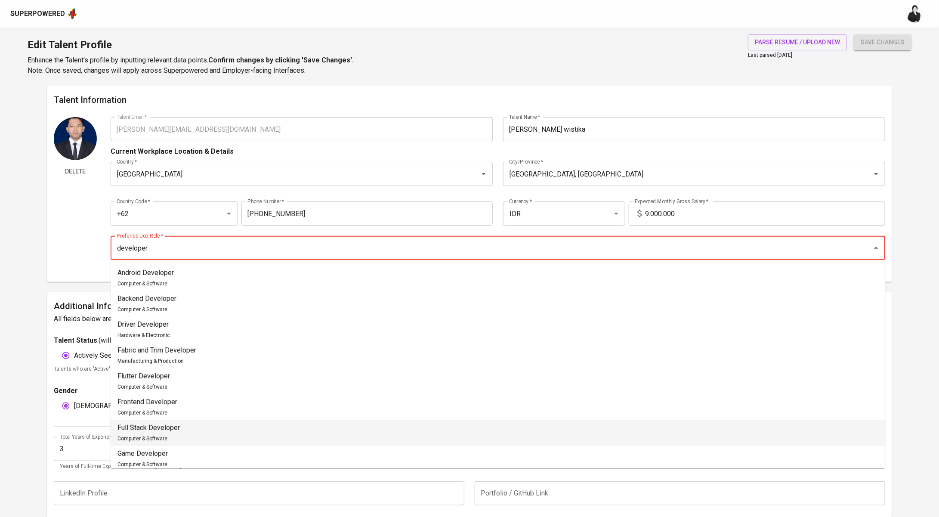
click at [204, 429] on li "Full Stack Developer Computer & Software" at bounding box center [498, 433] width 774 height 26
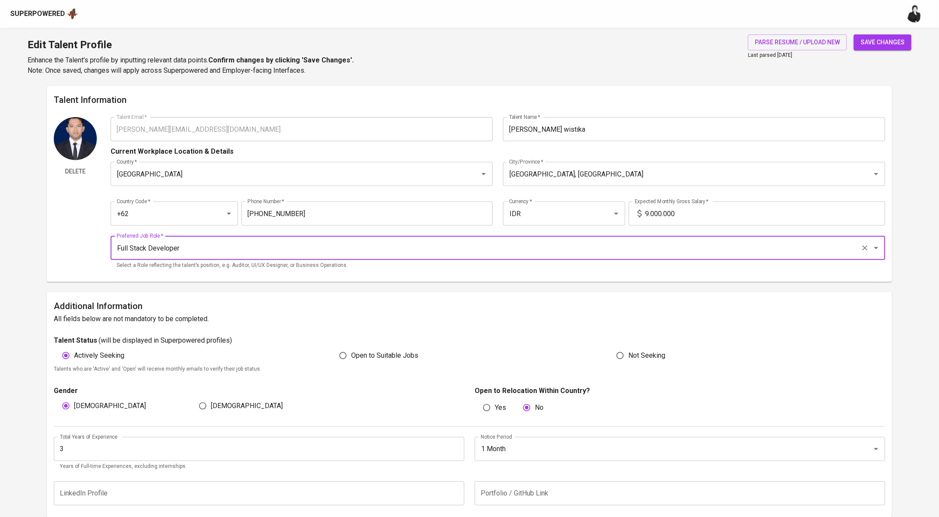
type input "Full Stack Developer"
click at [885, 41] on span "save changes" at bounding box center [882, 42] width 44 height 11
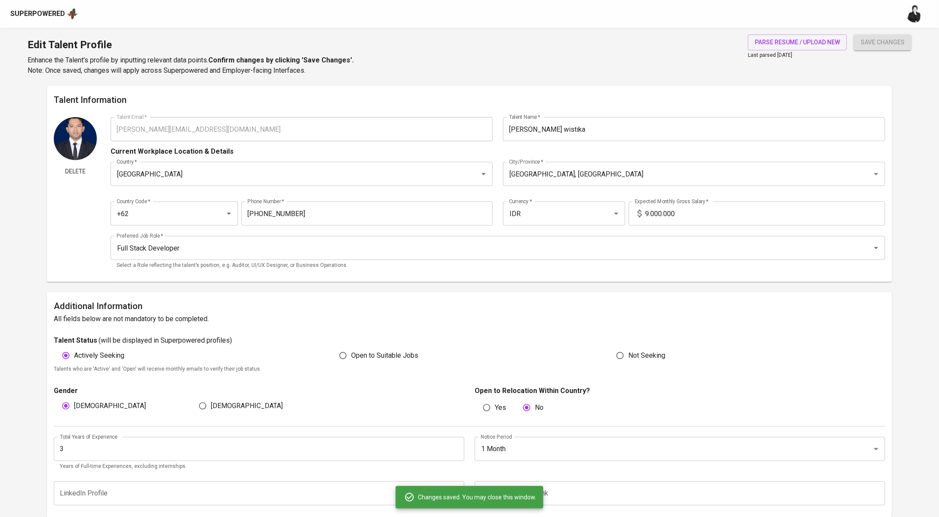
type input "Laravel"
type input "CSS"
type input "Microsoft PowerPoint"
type input "MySQL"
type input "JavaScript"
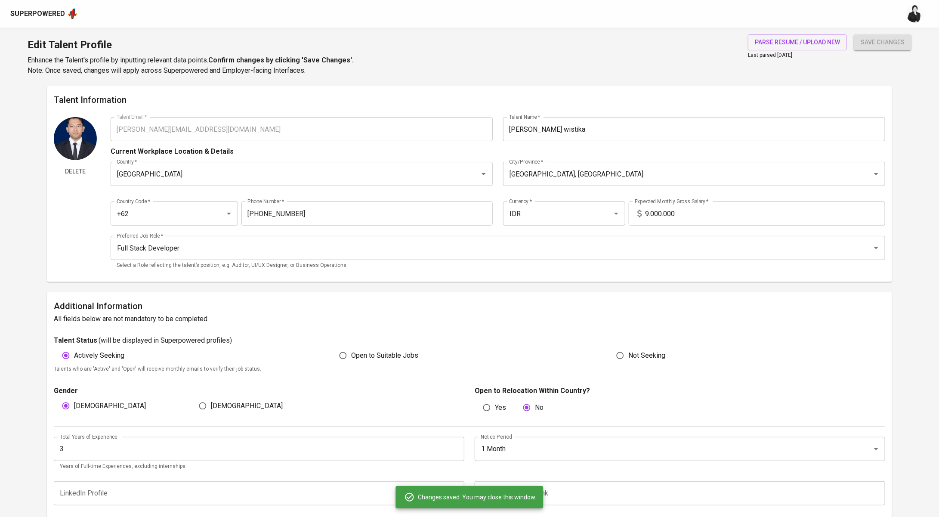
type input "3"
type input "Photography"
type input "Adobe Premiere Pro"
type input "PHP"
type input "Event Management"
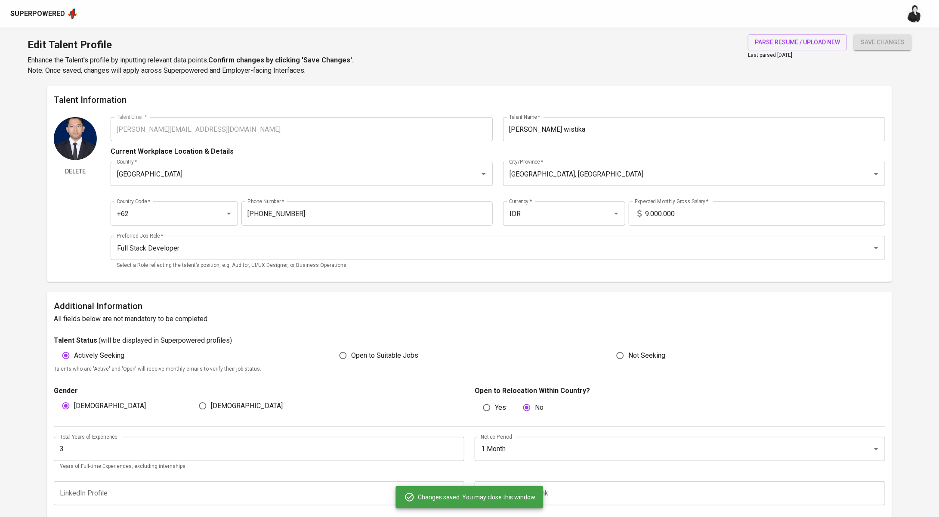
type input "HTML"
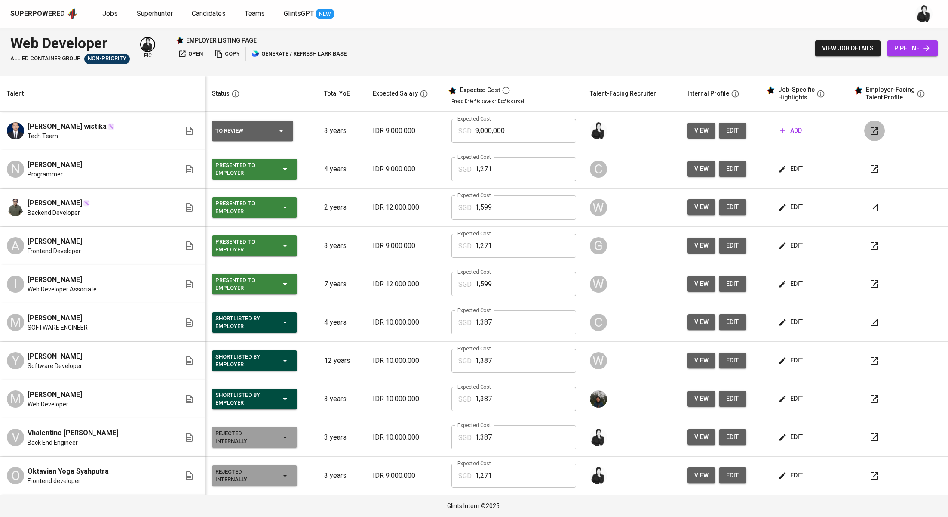
click at [871, 134] on icon "button" at bounding box center [875, 131] width 8 height 8
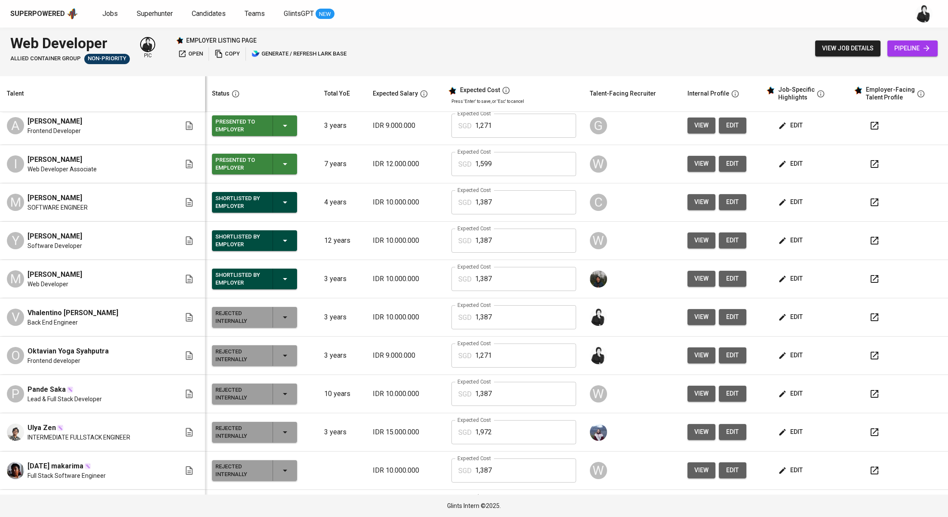
scroll to position [120, 0]
click at [780, 351] on span "edit" at bounding box center [791, 354] width 23 height 11
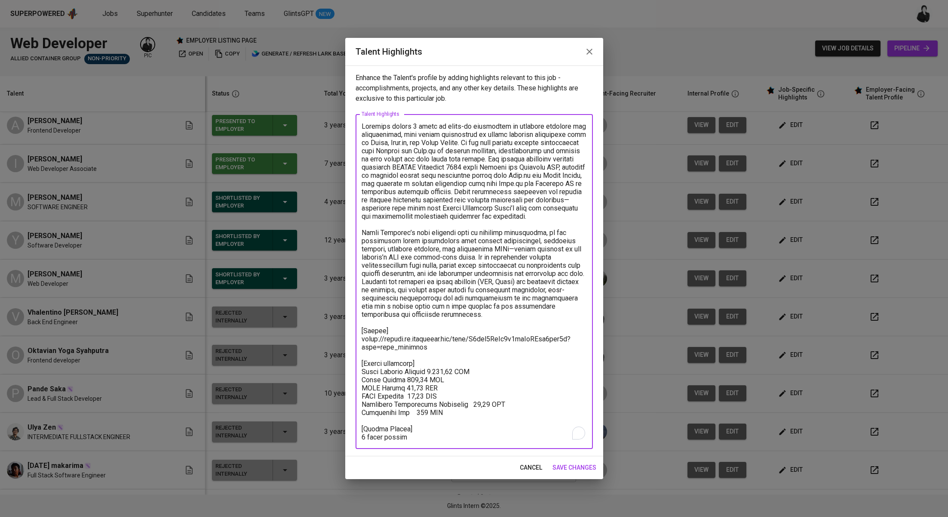
drag, startPoint x: 431, startPoint y: 354, endPoint x: 518, endPoint y: 440, distance: 122.6
click at [518, 440] on textarea "To enrich screen reader interactions, please activate Accessibility in Grammarl…" at bounding box center [474, 281] width 225 height 319
drag, startPoint x: 528, startPoint y: 468, endPoint x: 527, endPoint y: 311, distance: 157.4
click at [528, 468] on span "cancel" at bounding box center [531, 467] width 22 height 11
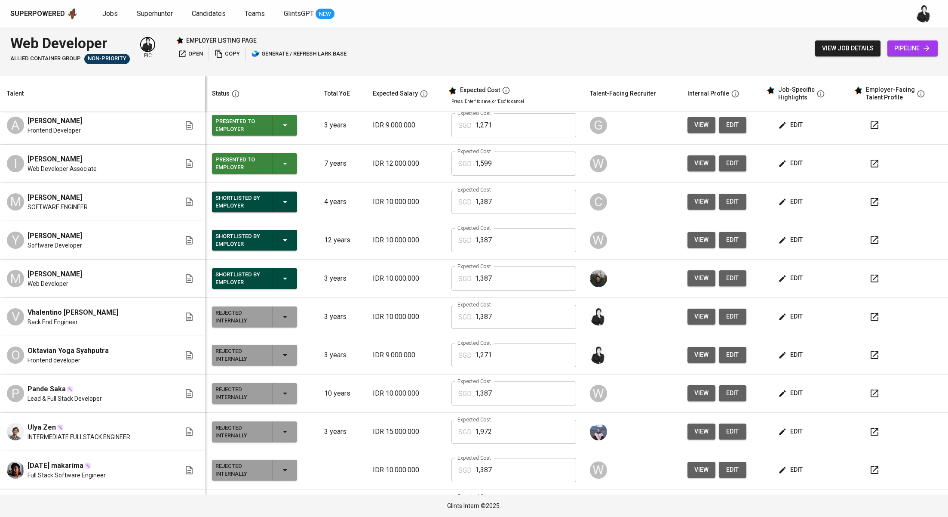
scroll to position [0, 0]
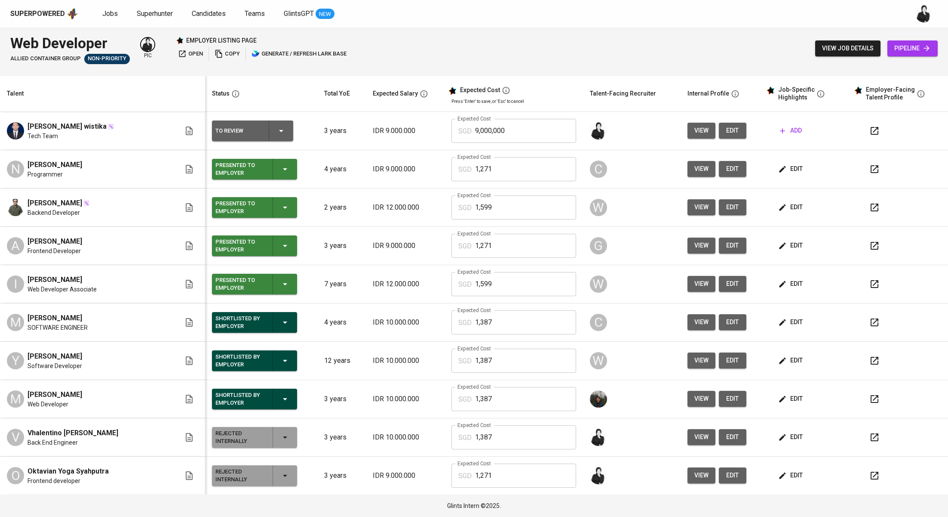
click at [779, 131] on icon "button" at bounding box center [783, 130] width 9 height 9
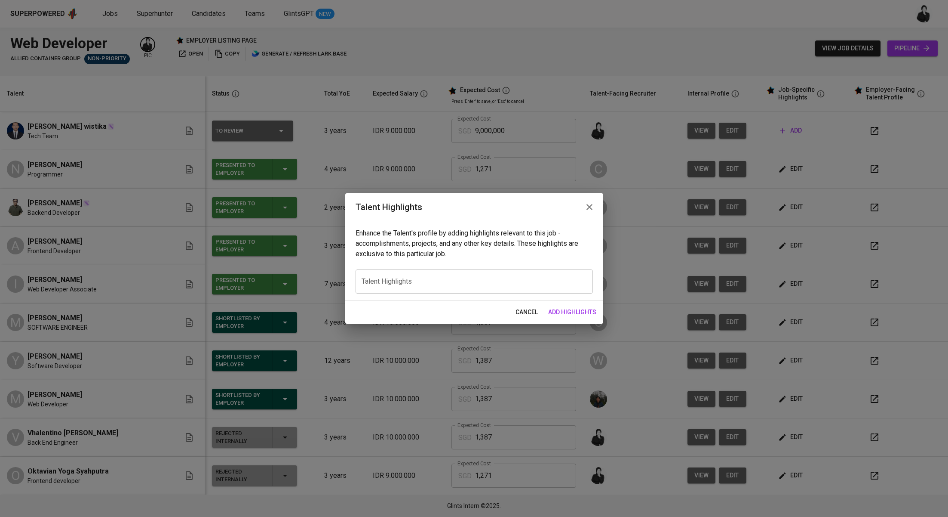
click at [464, 283] on textarea at bounding box center [474, 281] width 225 height 8
paste textarea "[Salary breakdown] Total Pricing Monthly 1.271,63 SGD Basic Salary 802,76 SGD B…"
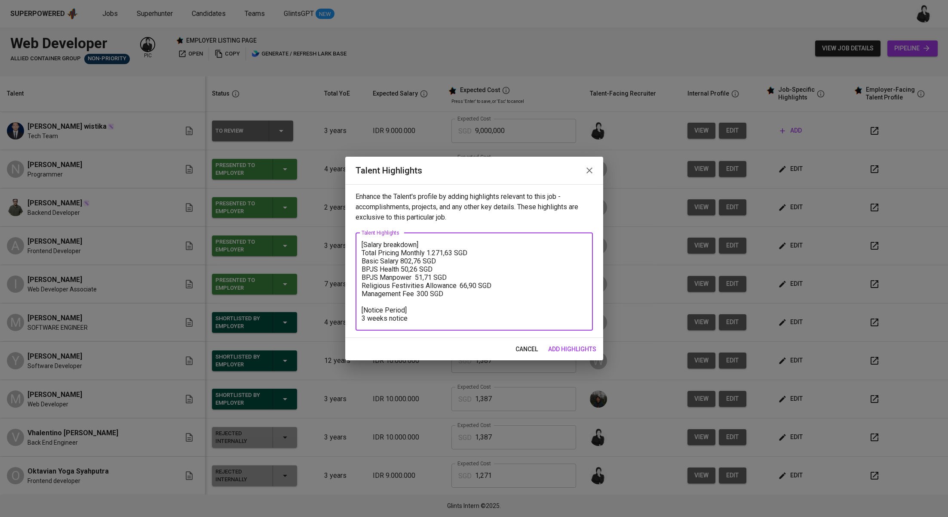
click at [362, 242] on textarea "[Salary breakdown] Total Pricing Monthly 1.271,63 SGD Basic Salary 802,76 SGD B…" at bounding box center [474, 281] width 225 height 82
click at [363, 243] on textarea "[Salary breakdown] Total Pricing Monthly 1.271,63 SGD Basic Salary 802,76 SGD B…" at bounding box center [474, 281] width 225 height 82
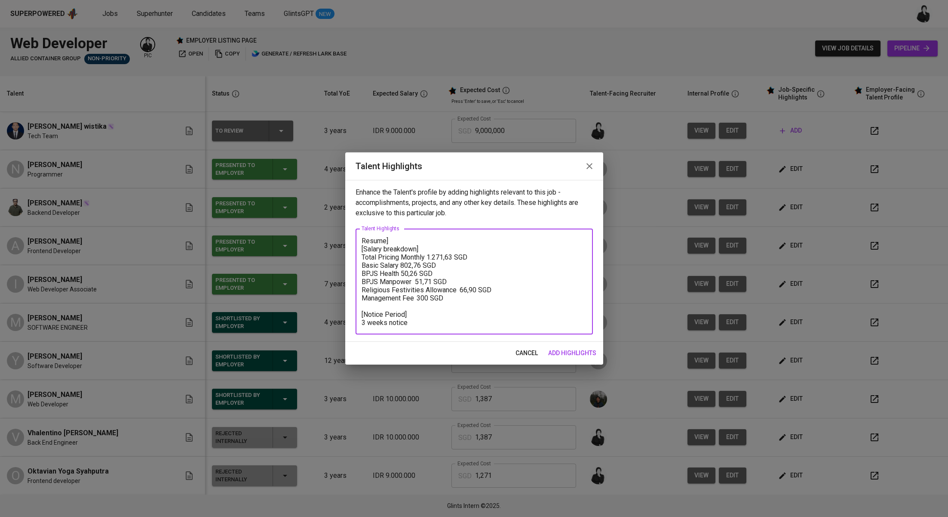
click at [363, 237] on textarea "Resume] [Salary breakdown] Total Pricing Monthly 1.271,63 SGD Basic Salary 802,…" at bounding box center [474, 282] width 225 height 90
click at [414, 236] on div "[Resume] [Salary breakdown] Total Pricing Monthly 1.271,63 SGD Basic Salary 802…" at bounding box center [474, 281] width 237 height 106
click at [414, 243] on textarea "[Resume] [Salary breakdown] Total Pricing Monthly 1.271,63 SGD Basic Salary 802…" at bounding box center [474, 282] width 225 height 90
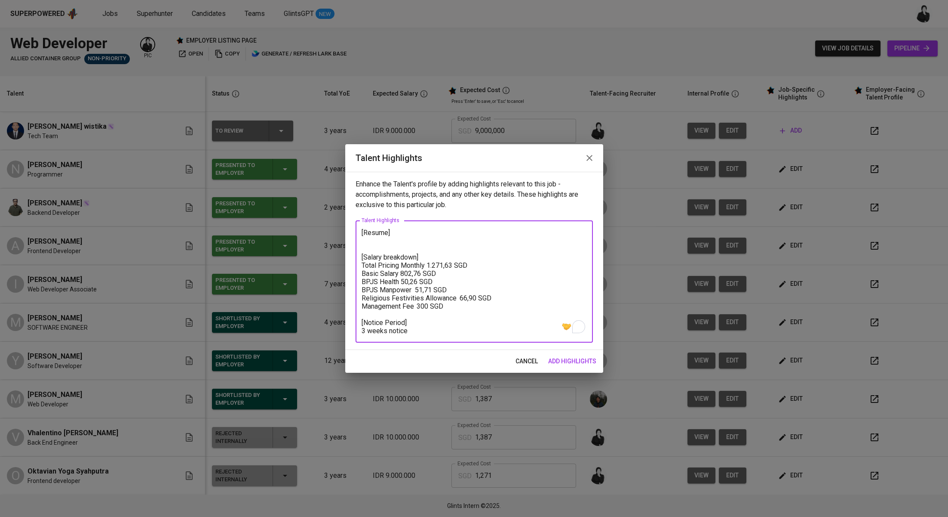
paste textarea "https://glints.sg.larksuite.com/file/SX7ubzV2so6TwsxrP0qlmpKrgcg?from=from_copy…"
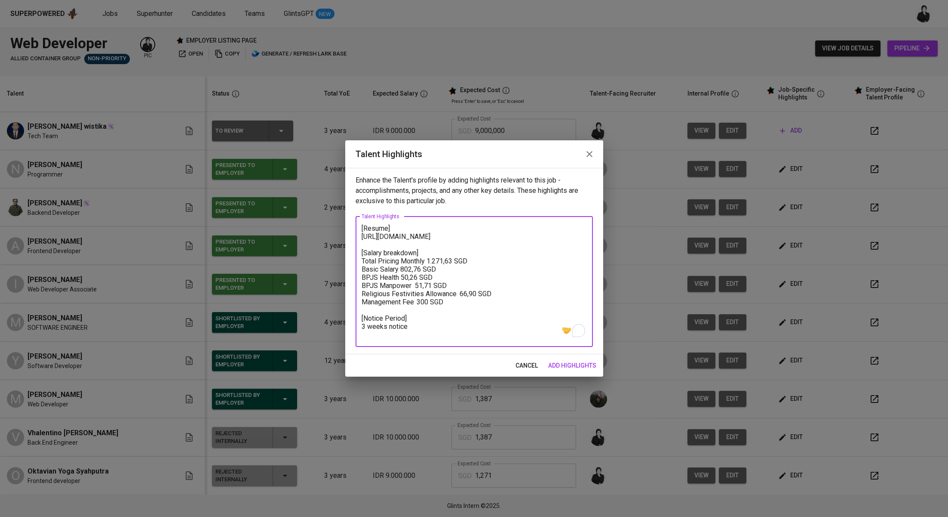
click at [363, 221] on div "[Resume] https://glints.sg.larksuite.com/file/SX7ubzV2so6TwsxrP0qlmpKrgcg?from=…" at bounding box center [474, 281] width 237 height 130
click at [363, 225] on textarea "[Resume] https://glints.sg.larksuite.com/file/SX7ubzV2so6TwsxrP0qlmpKrgcg?from=…" at bounding box center [474, 281] width 225 height 114
paste textarea "Pradipta brings over three years of hands-on web development experience with a …"
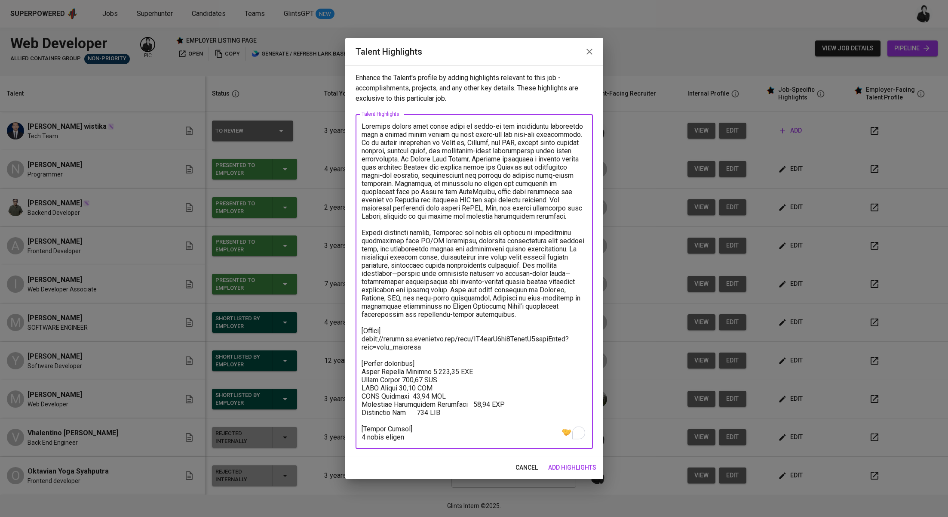
type textarea "Pradipta brings over three years of hands-on web development experience with a …"
drag, startPoint x: 559, startPoint y: 464, endPoint x: 540, endPoint y: 317, distance: 148.4
click at [560, 464] on span "add highlights" at bounding box center [572, 467] width 48 height 11
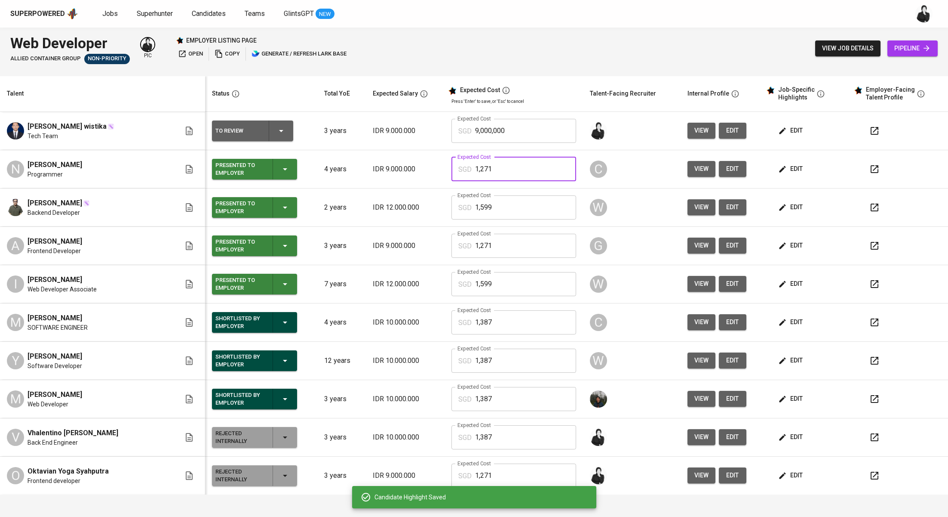
drag, startPoint x: 499, startPoint y: 172, endPoint x: 456, endPoint y: 171, distance: 43.9
click at [456, 171] on div "SGD 1,271 Expected Cost" at bounding box center [514, 169] width 125 height 24
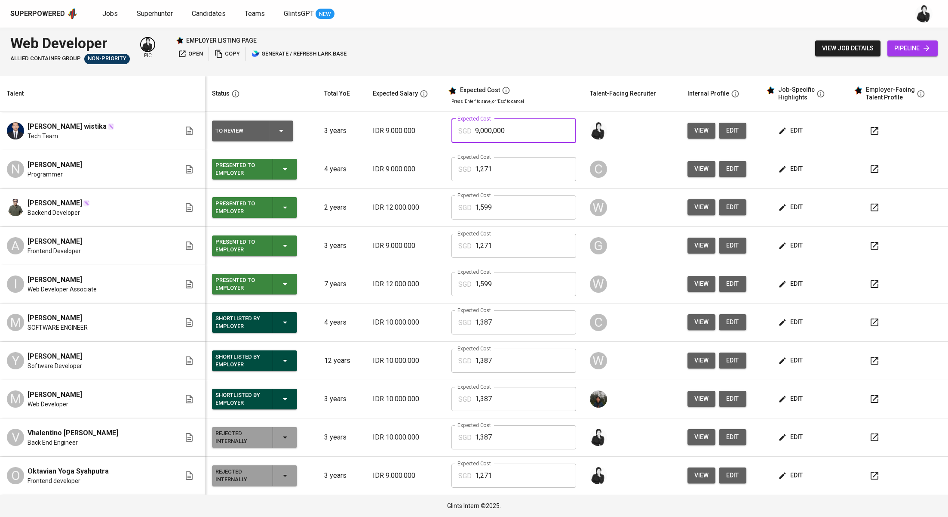
drag, startPoint x: 521, startPoint y: 130, endPoint x: 444, endPoint y: 129, distance: 77.4
click at [452, 129] on div "SGD 9,000,000 Expected Cost" at bounding box center [514, 131] width 125 height 24
paste input "1,271"
type input "1,271"
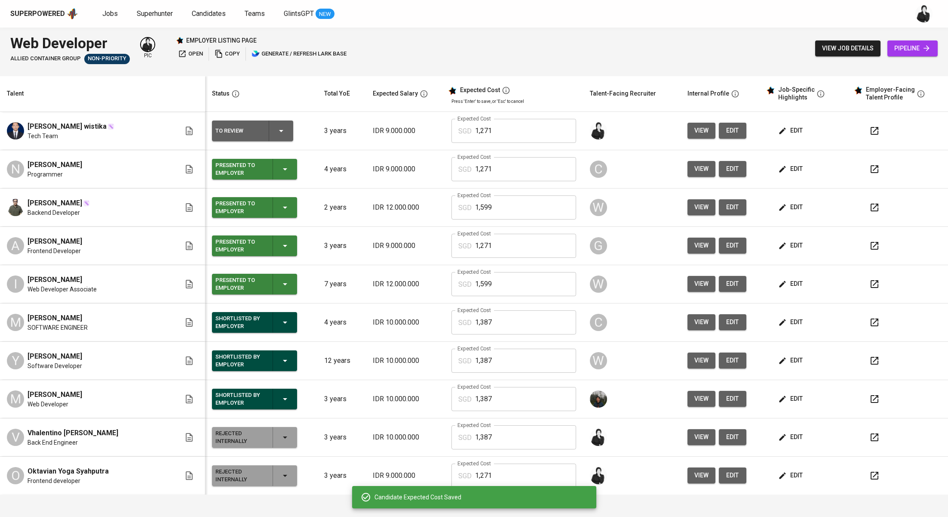
click at [276, 133] on icon "button" at bounding box center [281, 131] width 10 height 10
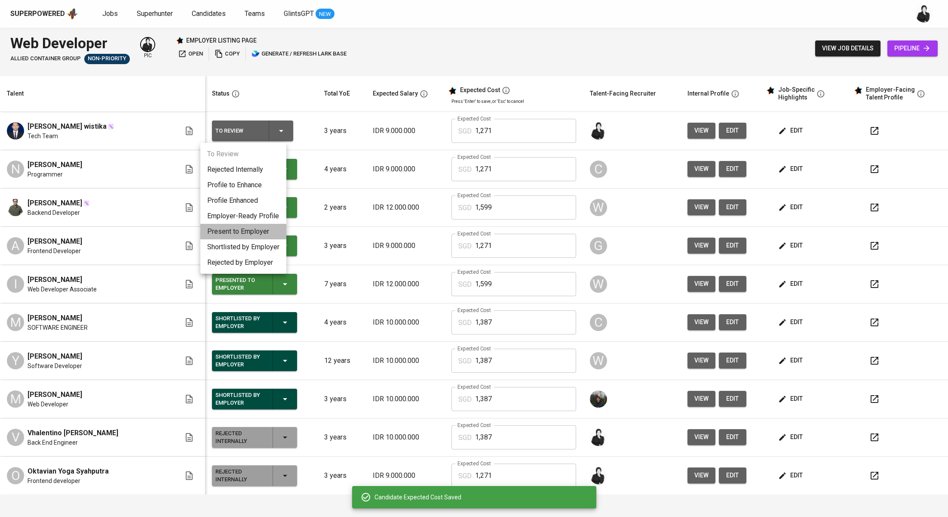
click at [262, 231] on li "Present to Employer" at bounding box center [243, 231] width 86 height 15
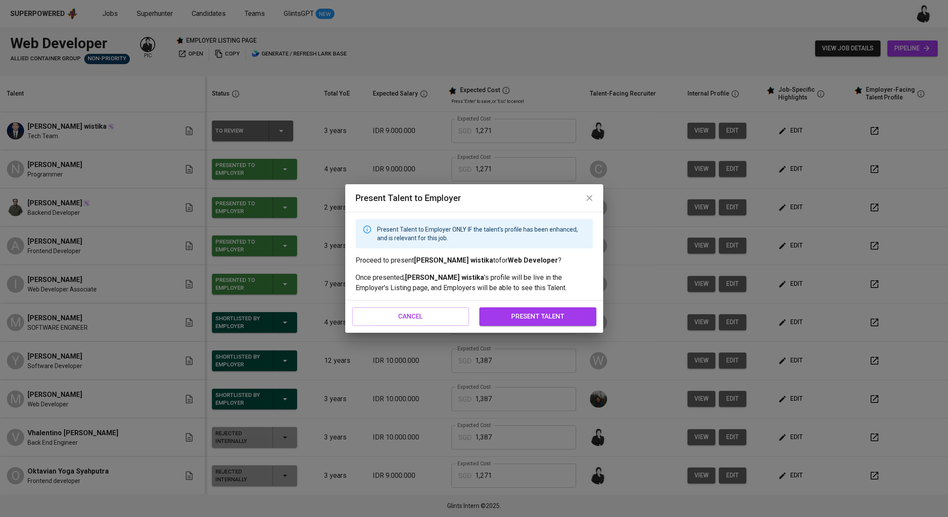
click at [554, 318] on span "present talent" at bounding box center [538, 316] width 98 height 11
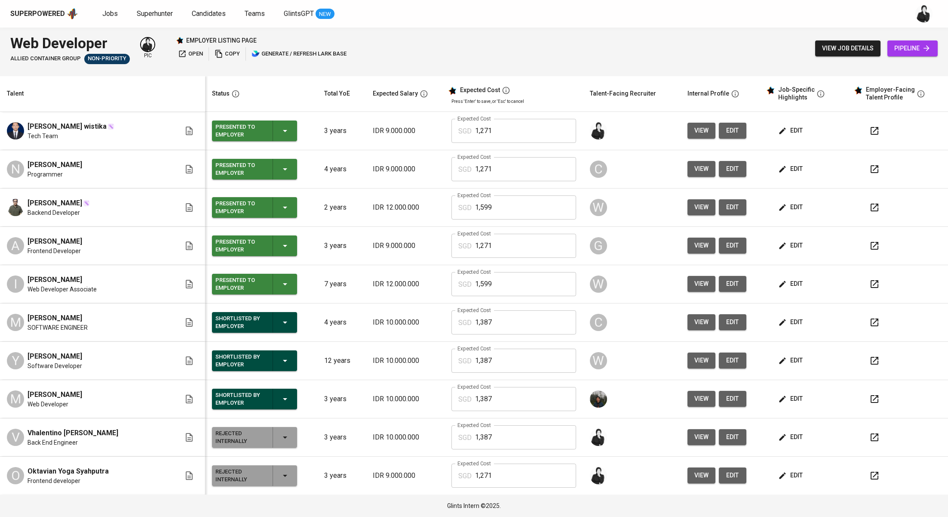
click at [870, 126] on icon "button" at bounding box center [875, 131] width 10 height 10
drag, startPoint x: 28, startPoint y: 127, endPoint x: 77, endPoint y: 126, distance: 48.6
click at [77, 126] on div "pradipta wistika" at bounding box center [71, 126] width 87 height 10
copy span "pradipta wistika"
click at [145, 15] on span "Superhunter" at bounding box center [155, 13] width 36 height 8
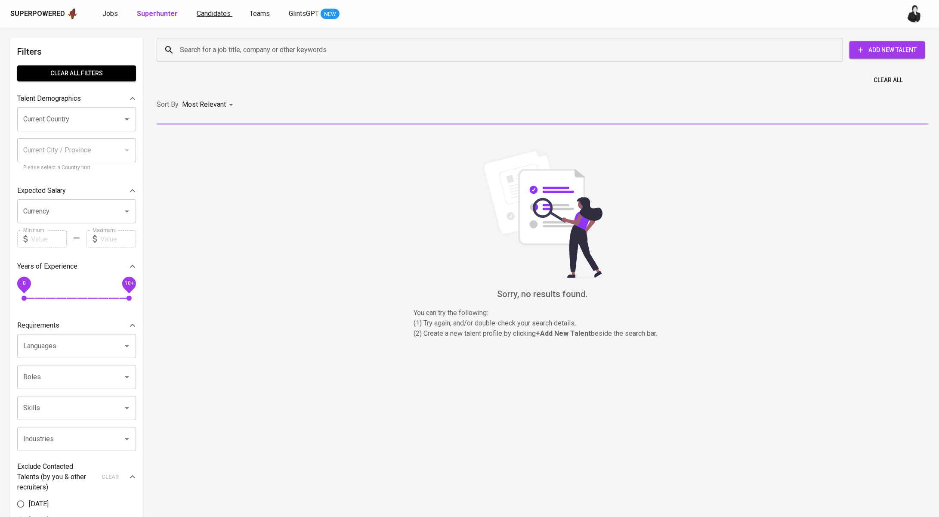
click at [200, 12] on span "Candidates" at bounding box center [214, 13] width 34 height 8
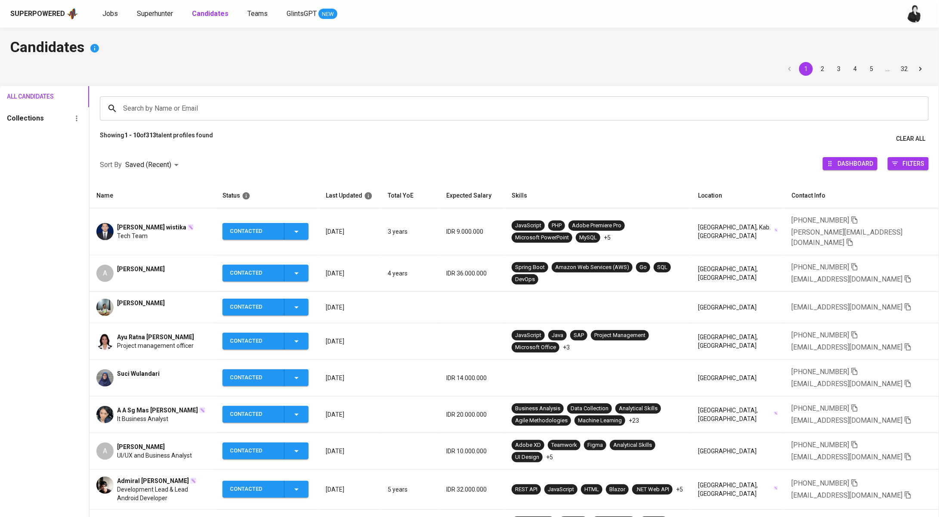
click at [146, 223] on span "pradipta wistika" at bounding box center [151, 227] width 69 height 9
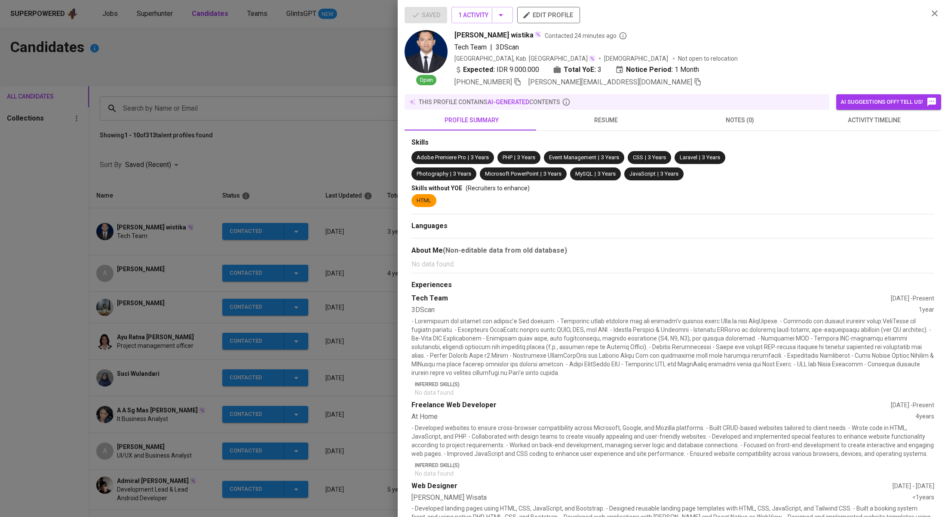
click at [623, 86] on span "pradipta.wistika@gmail.com" at bounding box center [615, 82] width 173 height 10
click at [695, 81] on icon "button" at bounding box center [698, 81] width 6 height 7
click at [256, 92] on div at bounding box center [474, 258] width 948 height 517
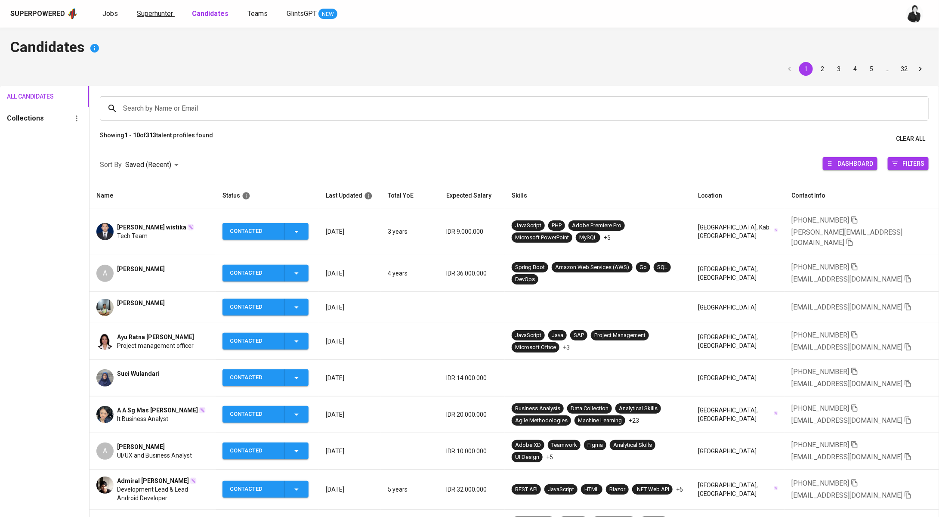
click at [159, 15] on span "Superhunter" at bounding box center [155, 13] width 36 height 8
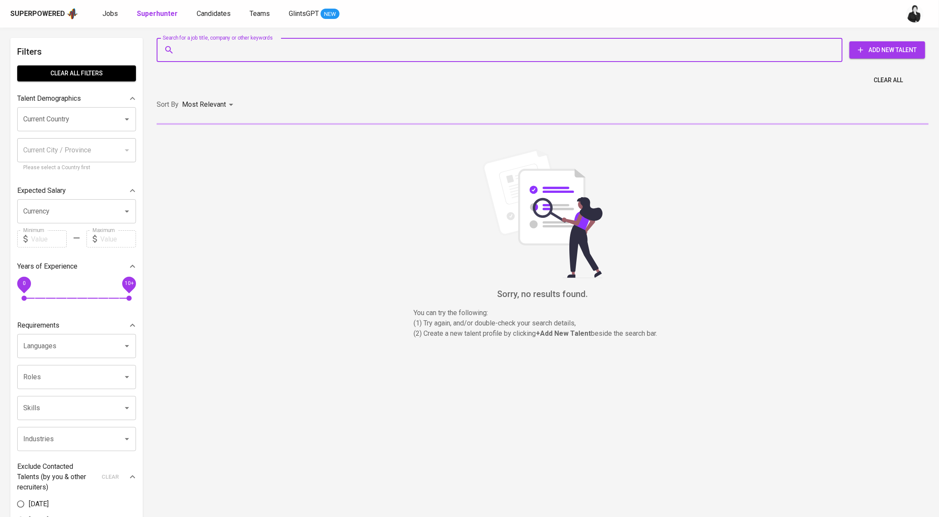
click at [227, 50] on input "Search for a job title, company or other keywords" at bounding box center [502, 50] width 648 height 16
paste input "pradipta.wistika@gmail.com"
type input "pradipta.wistika@gmail.com"
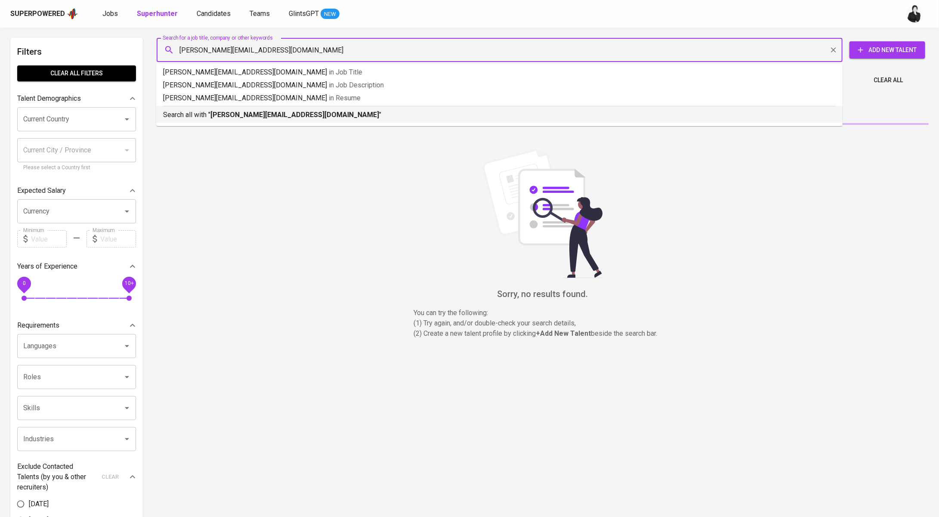
click at [251, 111] on b "pradipta.wistika@gmail.com" at bounding box center [294, 115] width 169 height 8
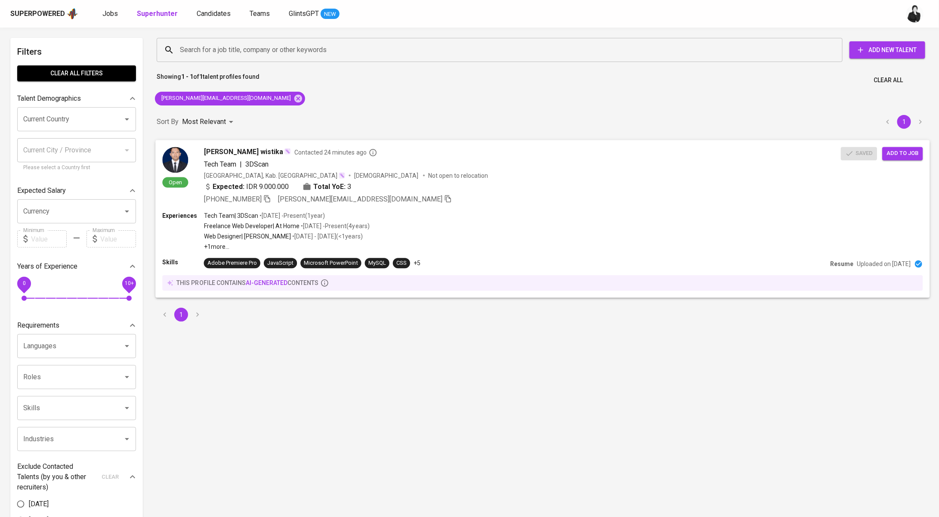
click at [228, 153] on span "pradipta wistika" at bounding box center [244, 152] width 80 height 10
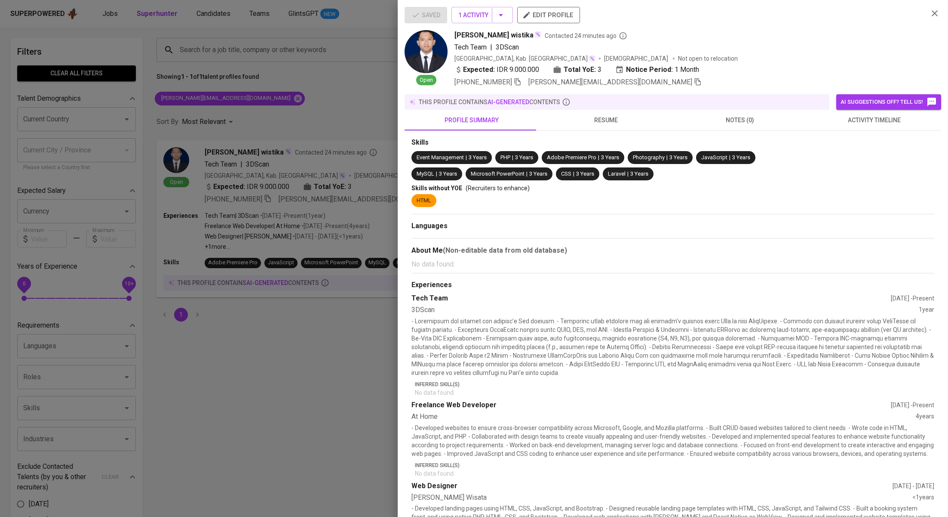
click at [694, 82] on icon "button" at bounding box center [698, 82] width 8 height 8
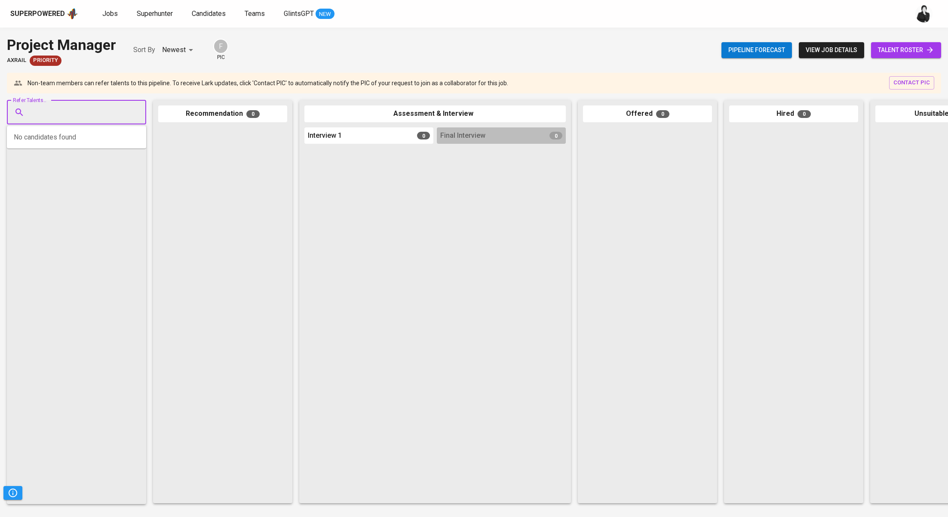
click at [89, 115] on input "Refer Talents..." at bounding box center [73, 112] width 90 height 16
paste input "[PERSON_NAME][EMAIL_ADDRESS][DOMAIN_NAME]"
type input "[PERSON_NAME][EMAIL_ADDRESS][DOMAIN_NAME]"
click at [97, 144] on div "Tech Team" at bounding box center [96, 145] width 120 height 9
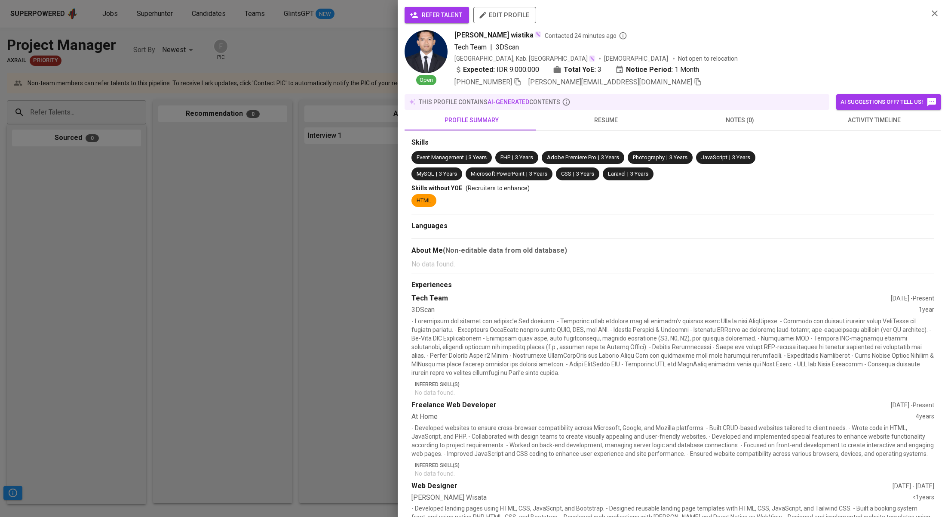
click at [445, 13] on span "refer talent" at bounding box center [437, 15] width 51 height 11
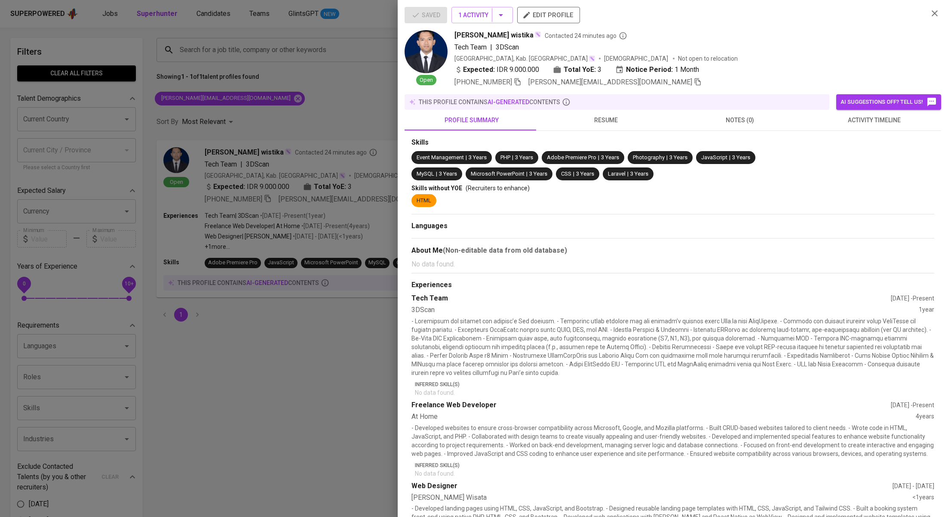
click at [218, 71] on div at bounding box center [474, 258] width 948 height 517
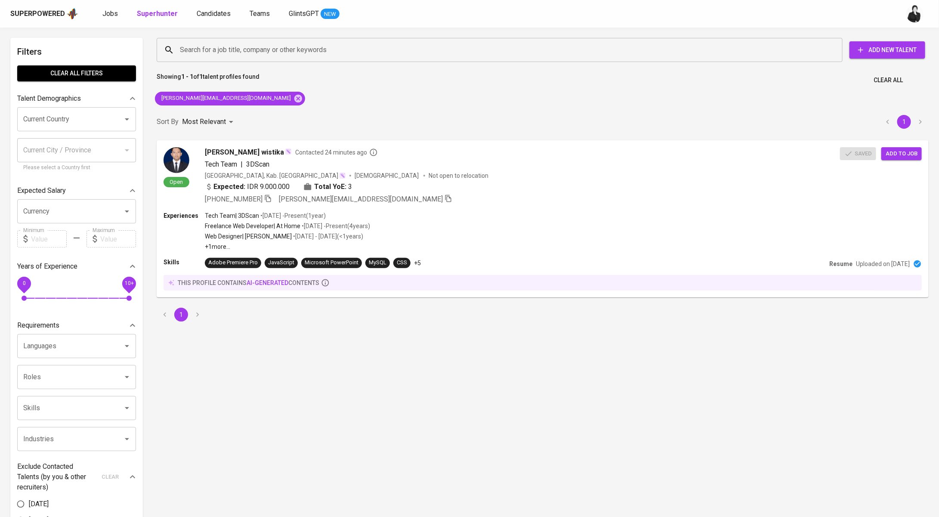
click at [98, 16] on div "Superpowered Jobs Superhunter Candidates Teams GlintsGPT NEW" at bounding box center [455, 13] width 890 height 13
click at [103, 16] on span "Jobs" at bounding box center [109, 13] width 15 height 8
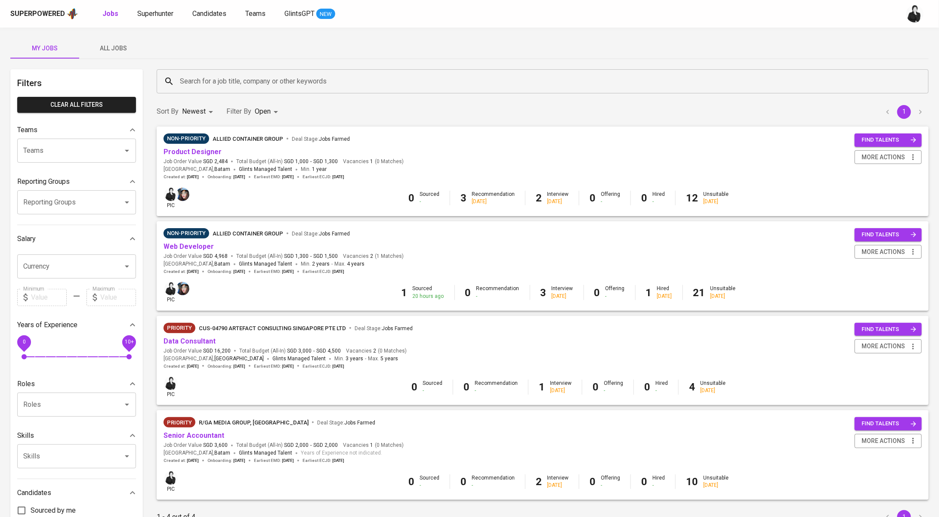
click at [111, 12] on b "Jobs" at bounding box center [110, 13] width 16 height 8
type input "OPEN"
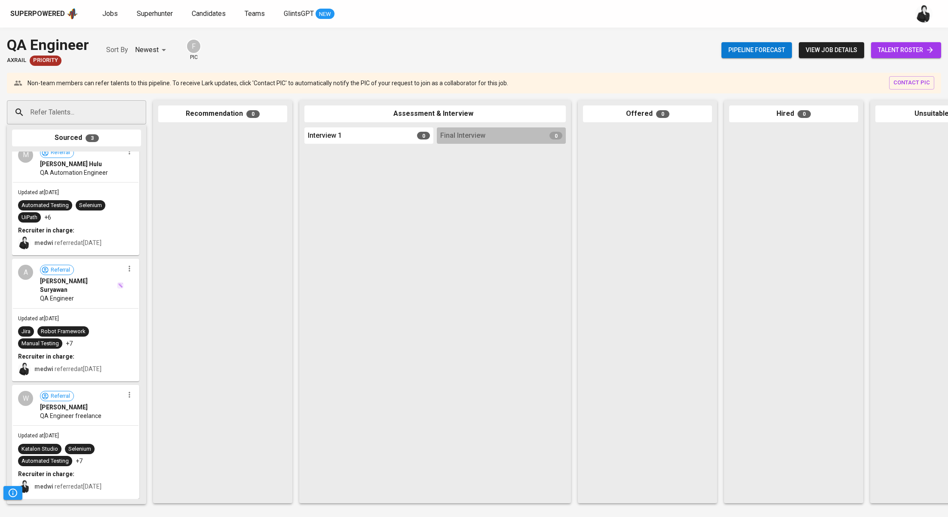
scroll to position [17, 0]
